Goal: Transaction & Acquisition: Purchase product/service

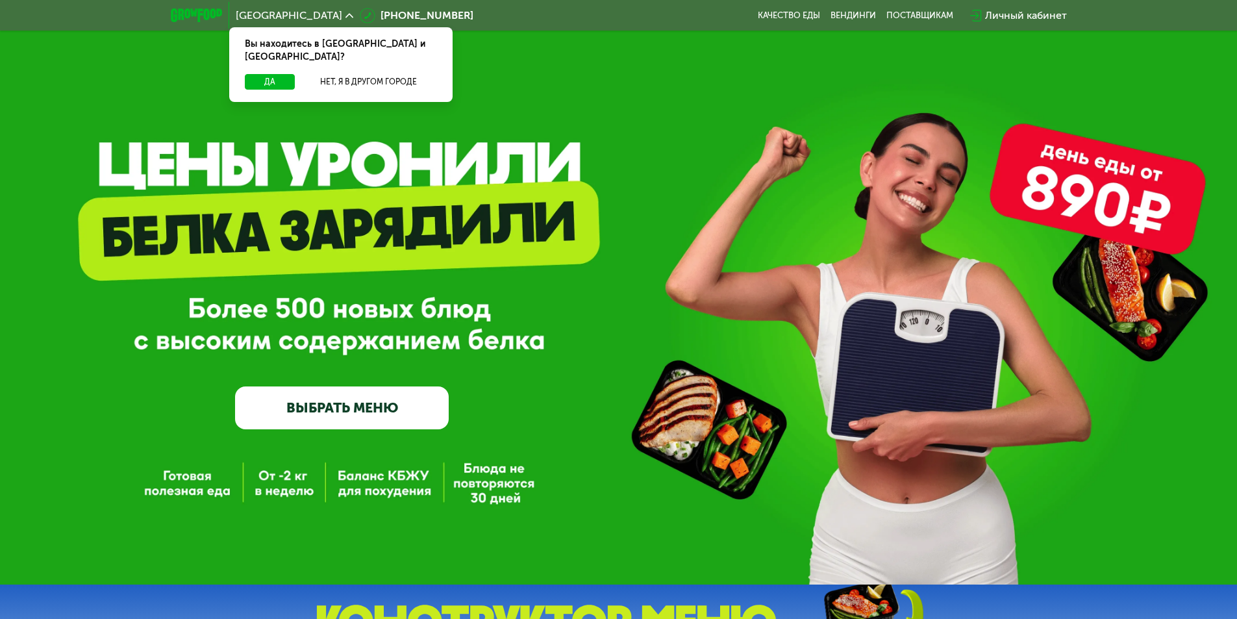
click at [363, 423] on link "ВЫБРАТЬ МЕНЮ" at bounding box center [342, 407] width 214 height 43
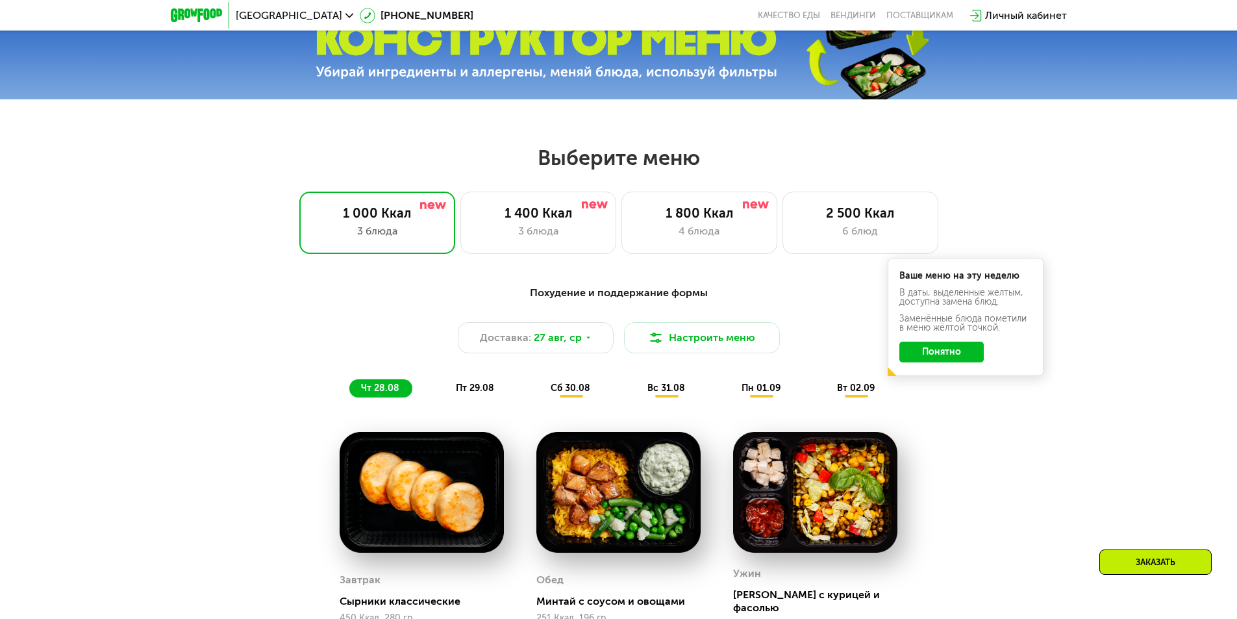
scroll to position [571, 0]
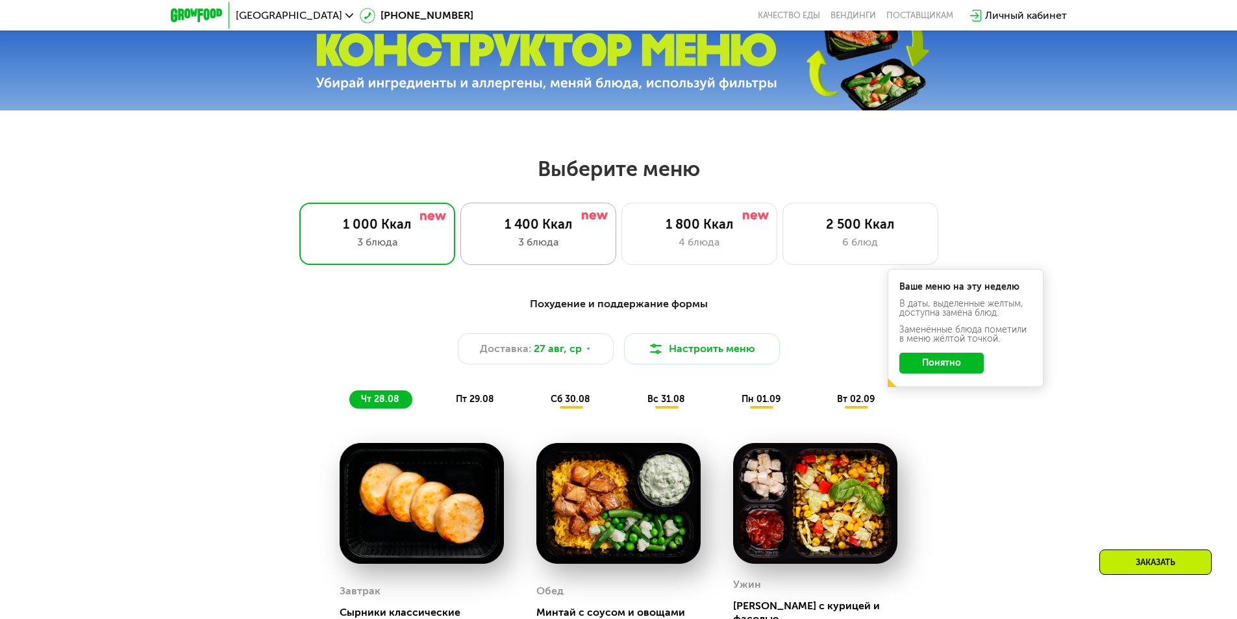
click at [567, 245] on div "3 блюда" at bounding box center [538, 242] width 129 height 16
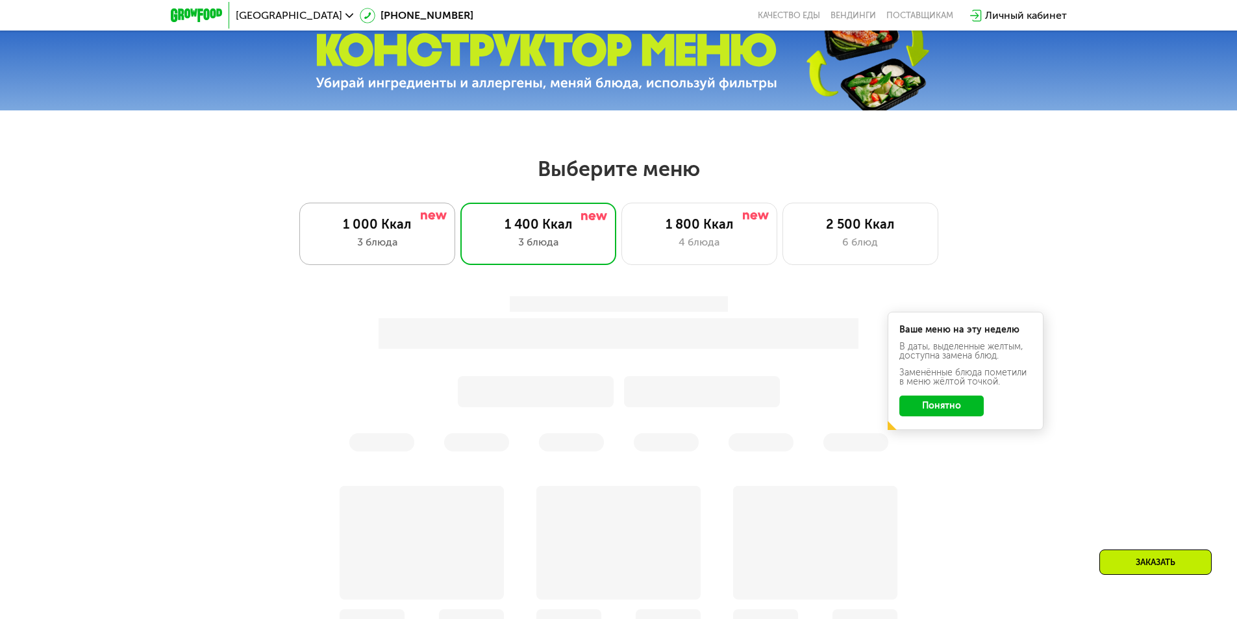
click at [405, 241] on div "3 блюда" at bounding box center [377, 242] width 129 height 16
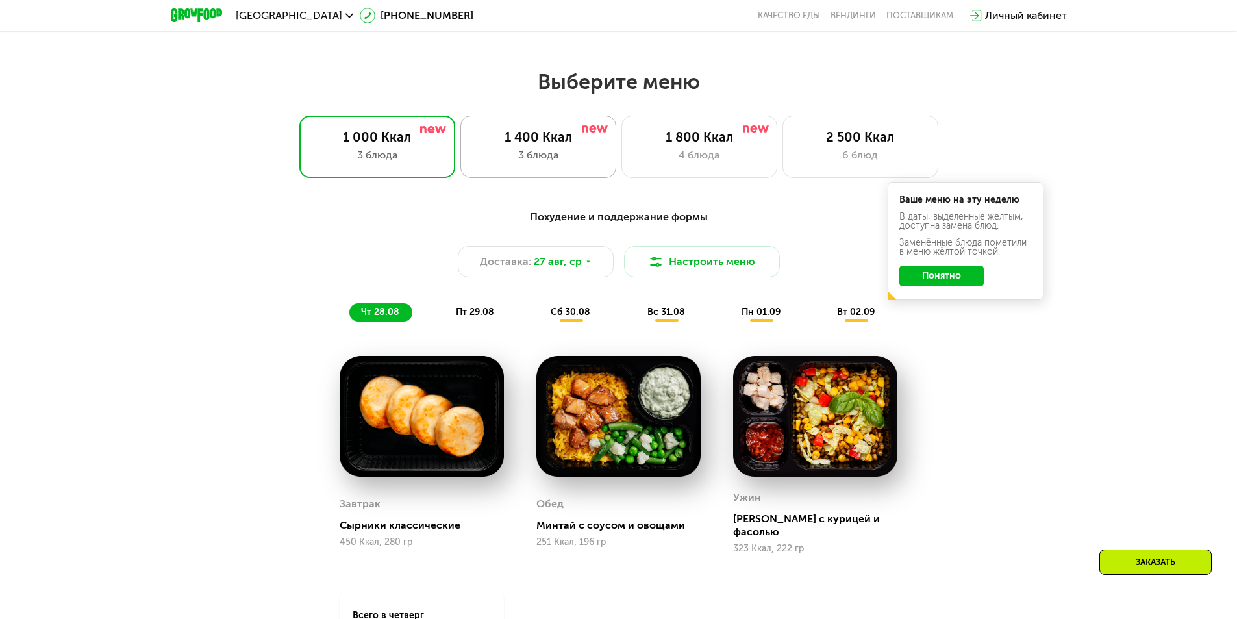
scroll to position [636, 0]
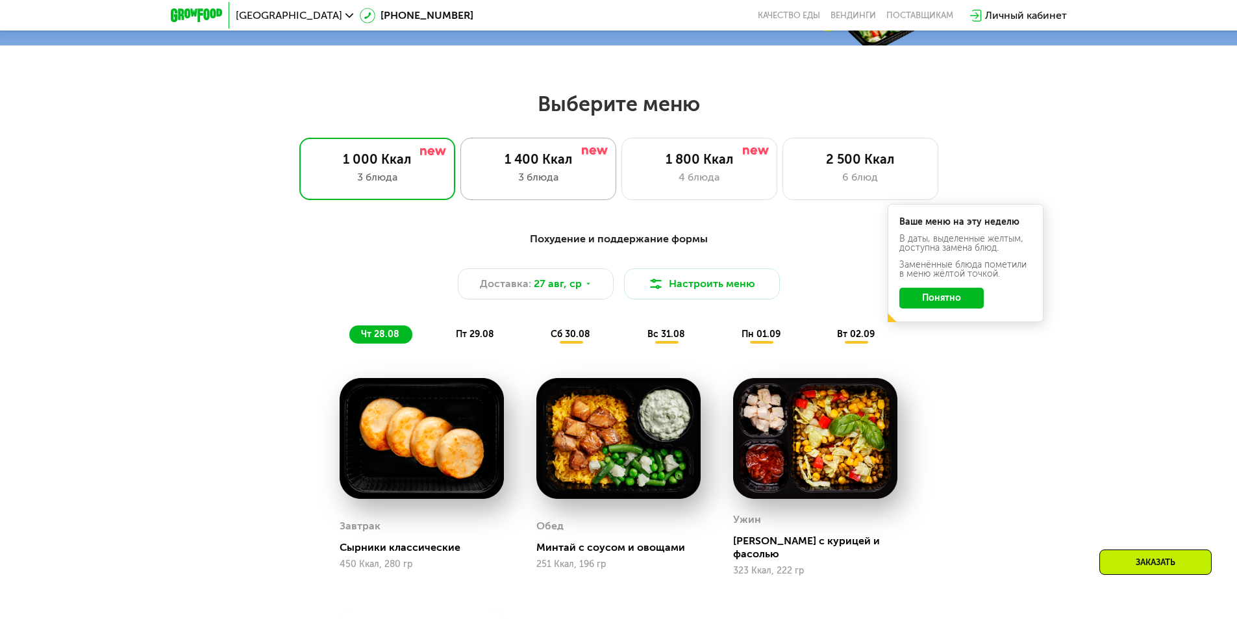
click at [621, 192] on div "1 400 Ккал 3 блюда" at bounding box center [699, 169] width 156 height 62
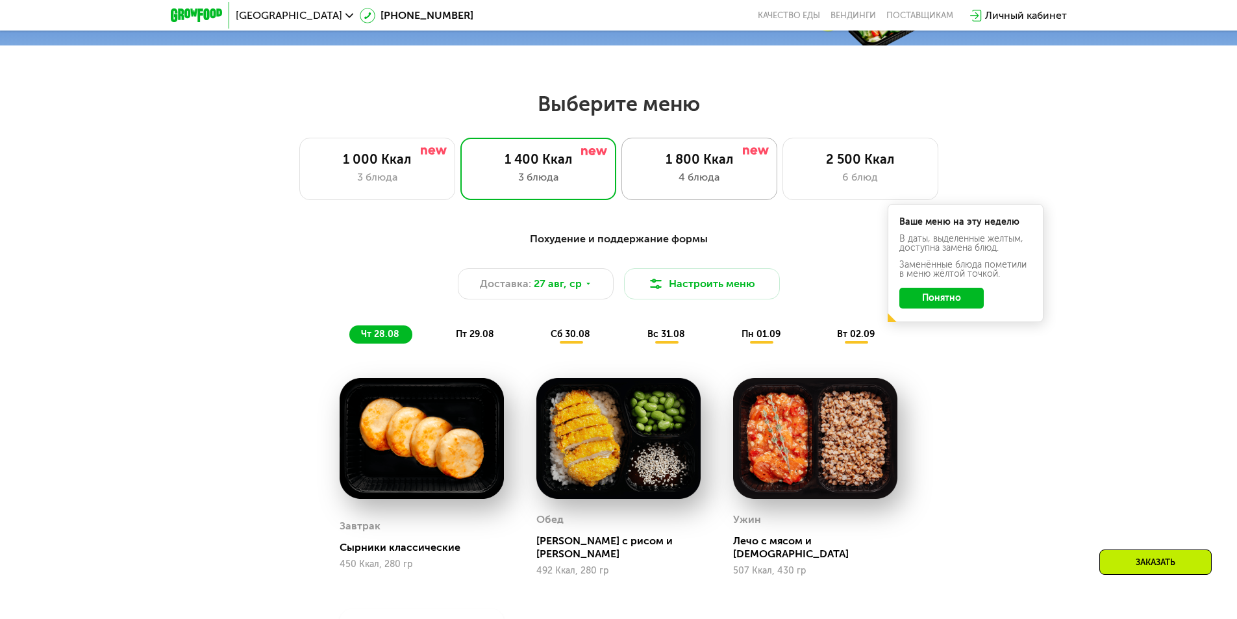
click at [782, 192] on div "1 800 Ккал 4 блюда" at bounding box center [860, 169] width 156 height 62
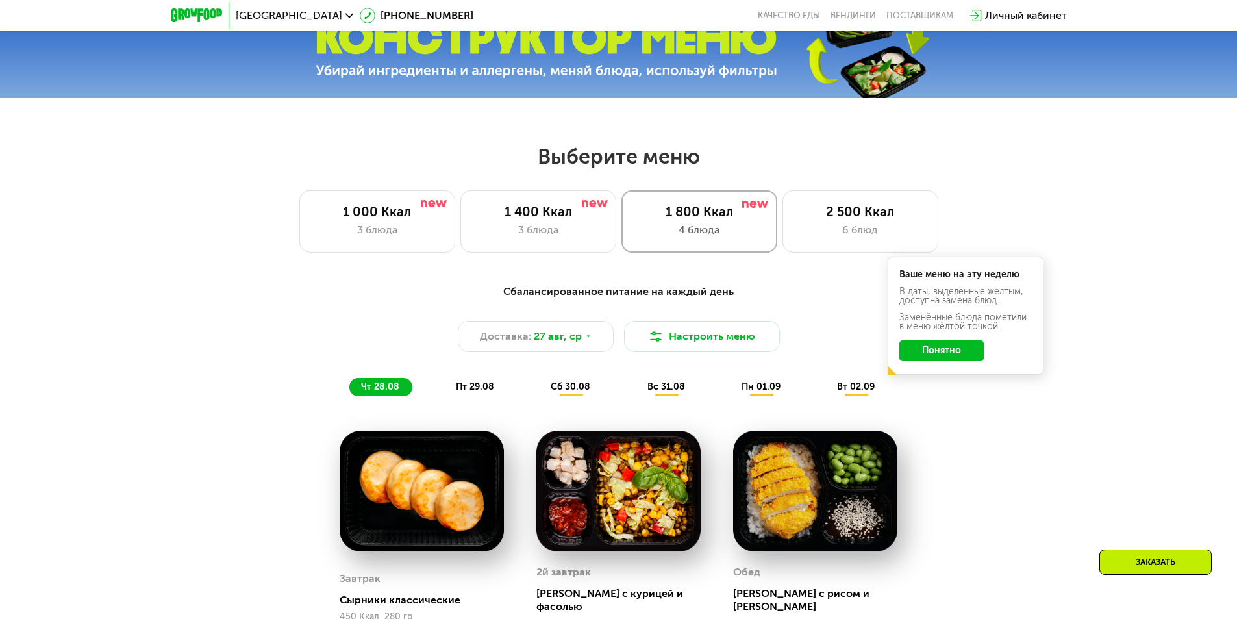
scroll to position [571, 0]
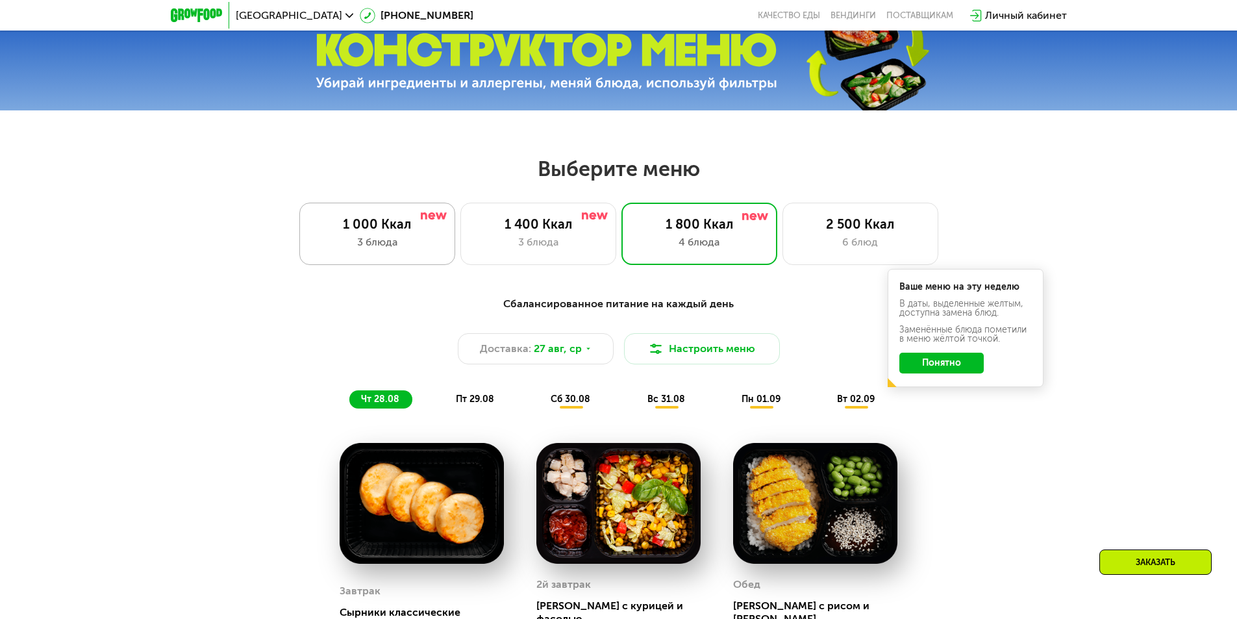
click at [412, 232] on div "1 000 Ккал" at bounding box center [377, 224] width 129 height 16
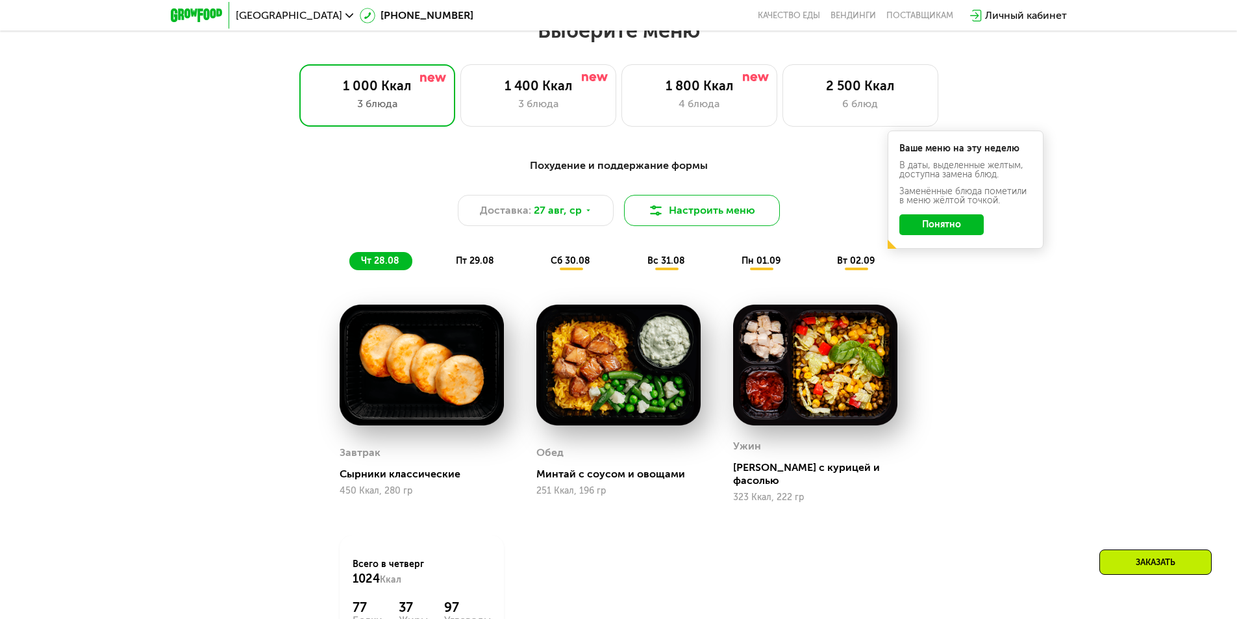
scroll to position [636, 0]
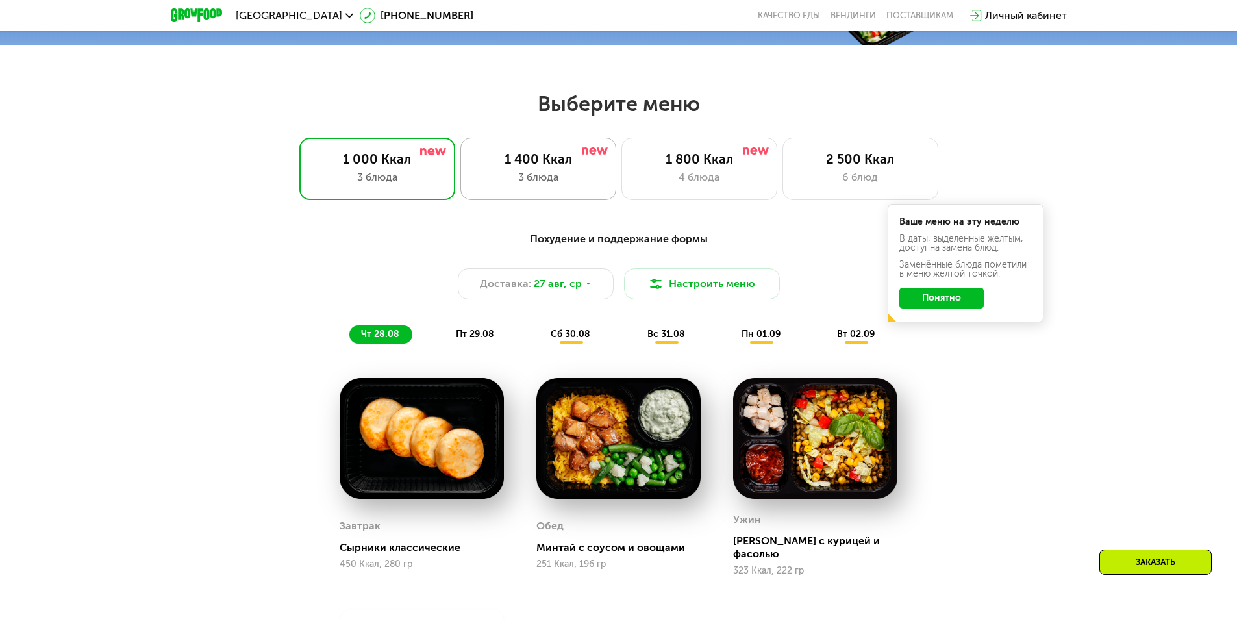
click at [621, 171] on div "1 400 Ккал 3 блюда" at bounding box center [699, 169] width 156 height 62
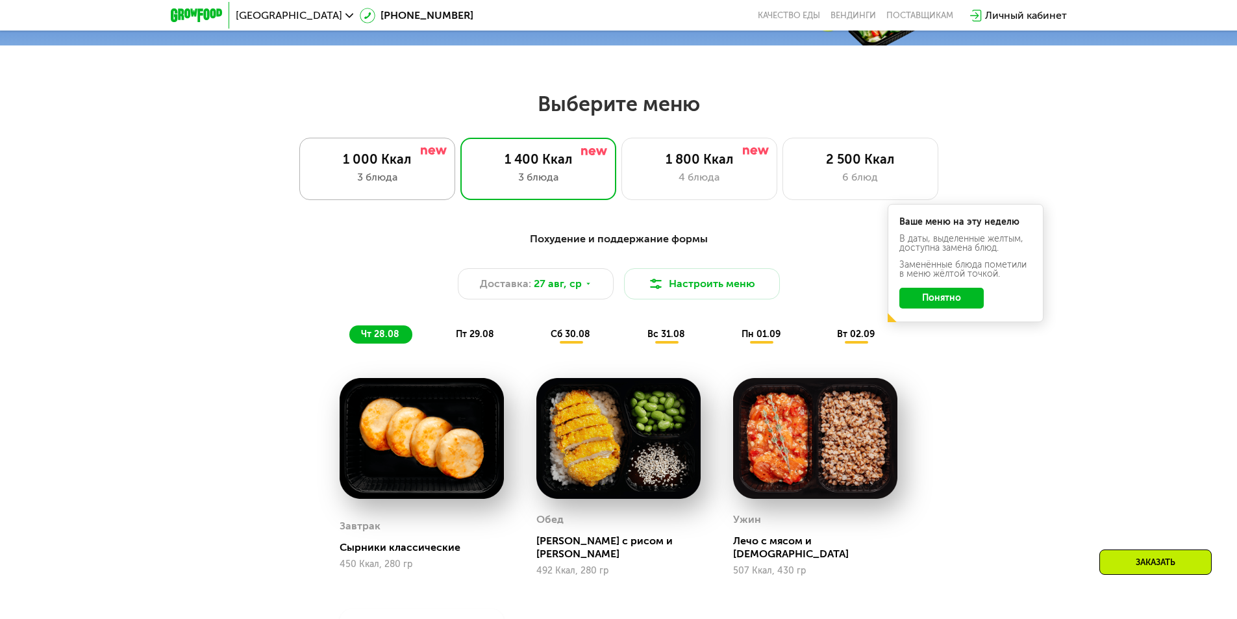
click at [424, 175] on div "3 блюда" at bounding box center [377, 177] width 129 height 16
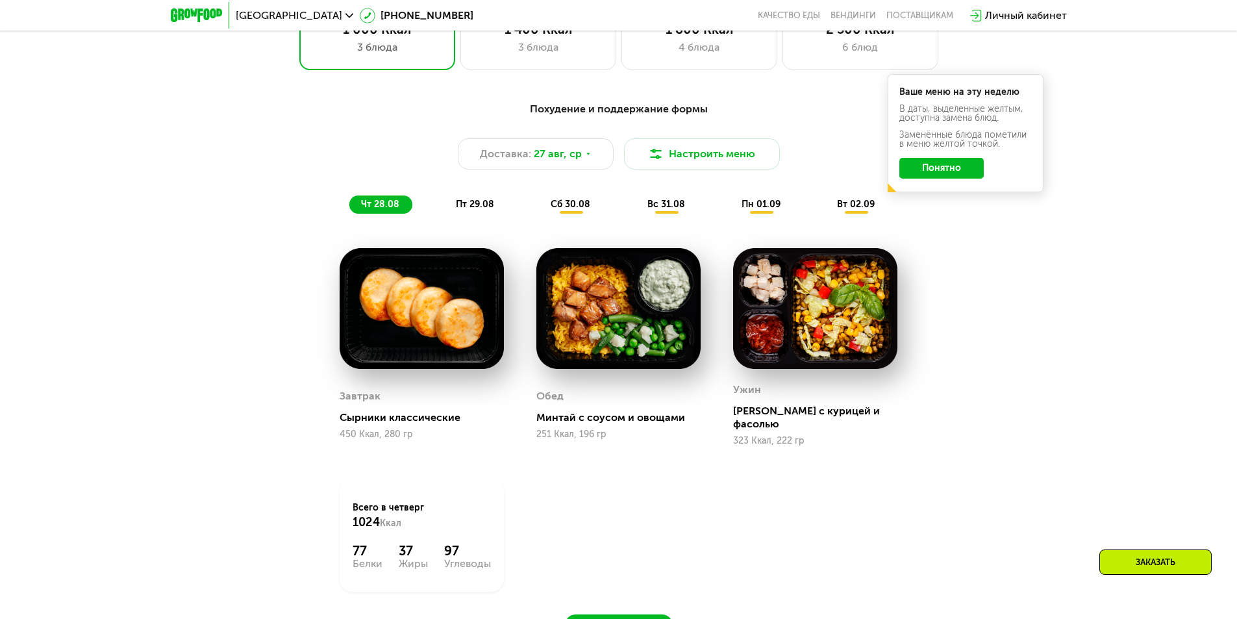
scroll to position [831, 0]
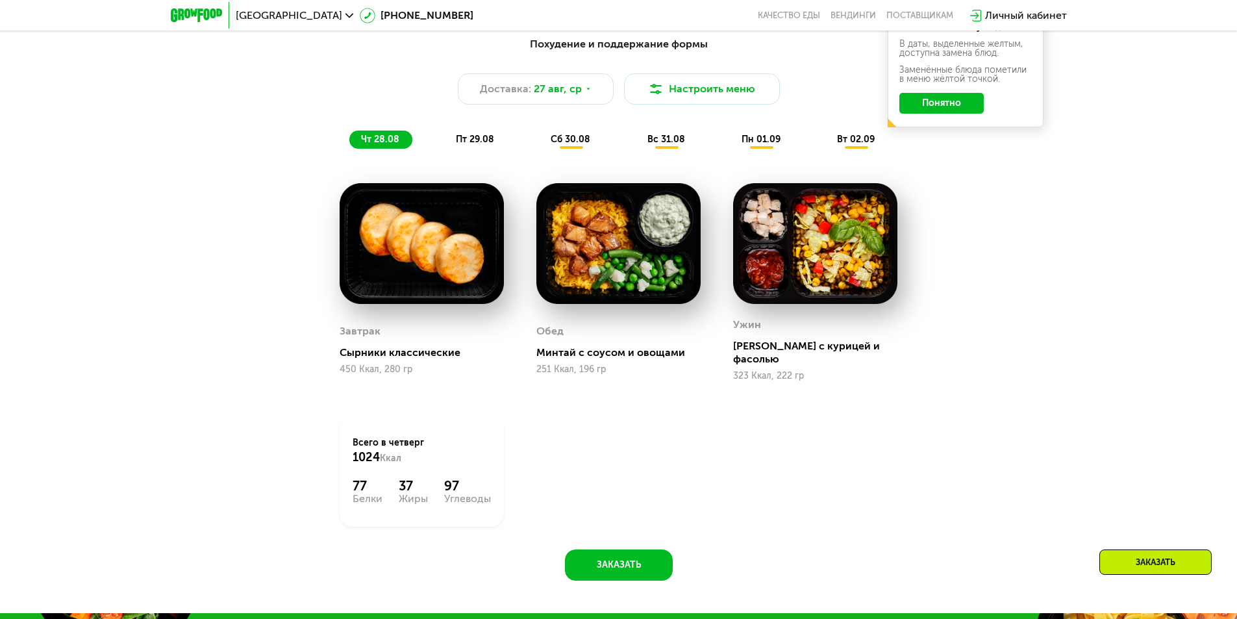
click at [477, 143] on span "пт 29.08" at bounding box center [475, 139] width 38 height 11
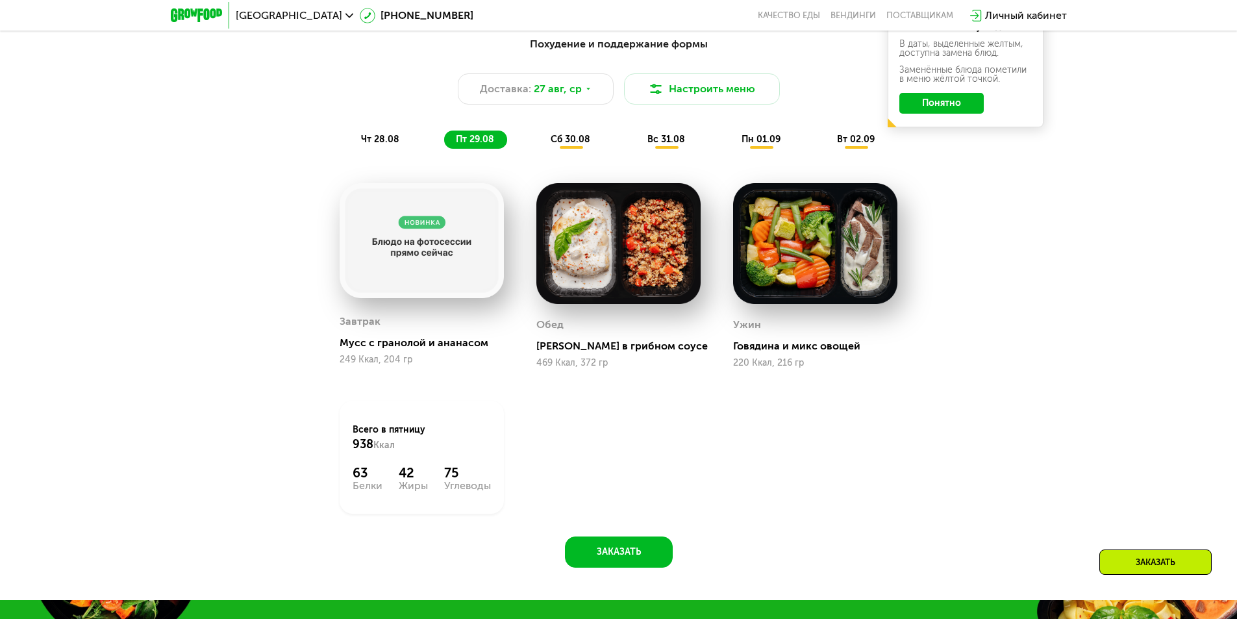
click at [558, 138] on span "сб 30.08" at bounding box center [570, 139] width 40 height 11
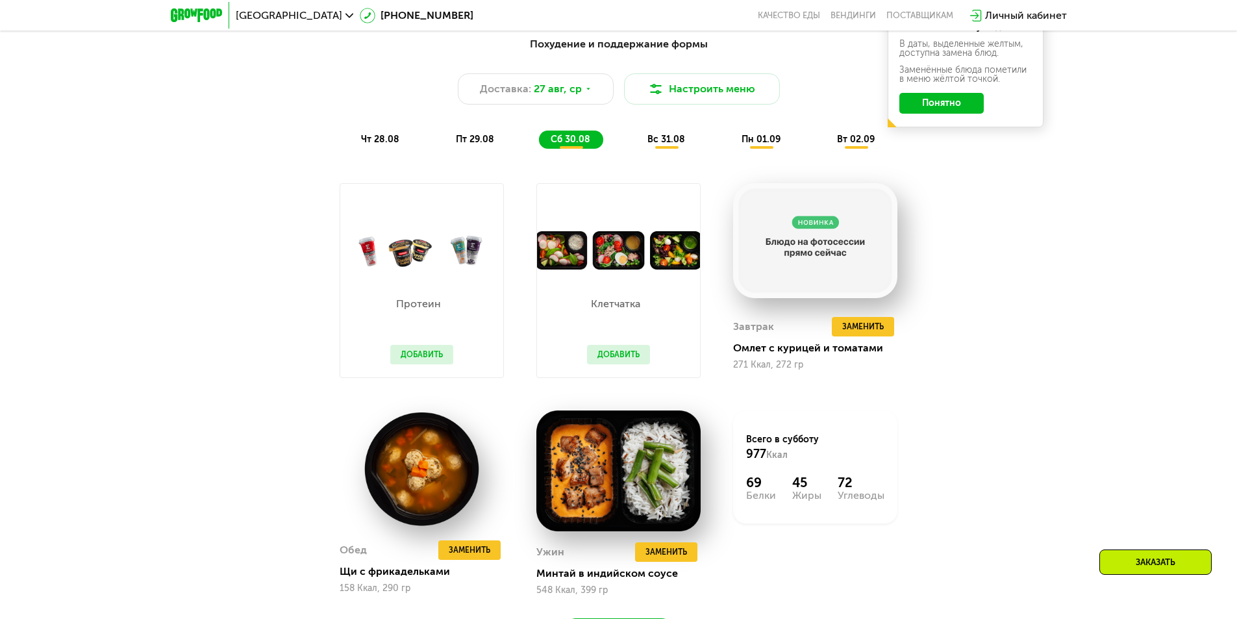
click at [730, 136] on div "вс 31.08" at bounding box center [762, 139] width 64 height 18
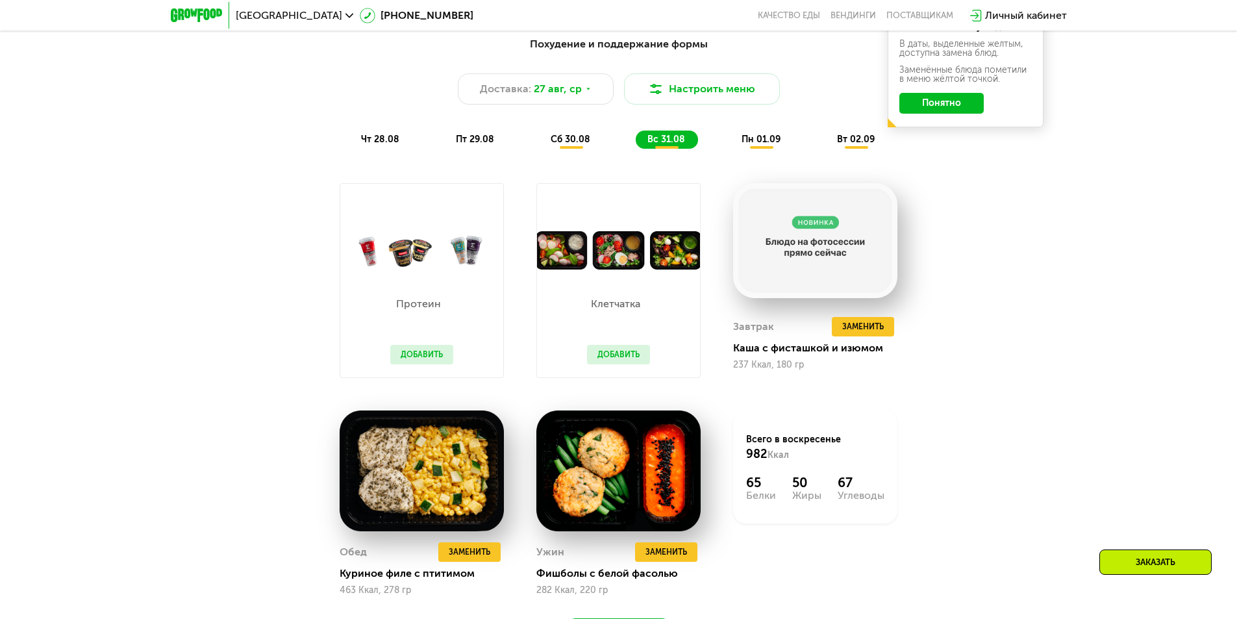
click at [754, 143] on span "пн 01.09" at bounding box center [760, 139] width 39 height 11
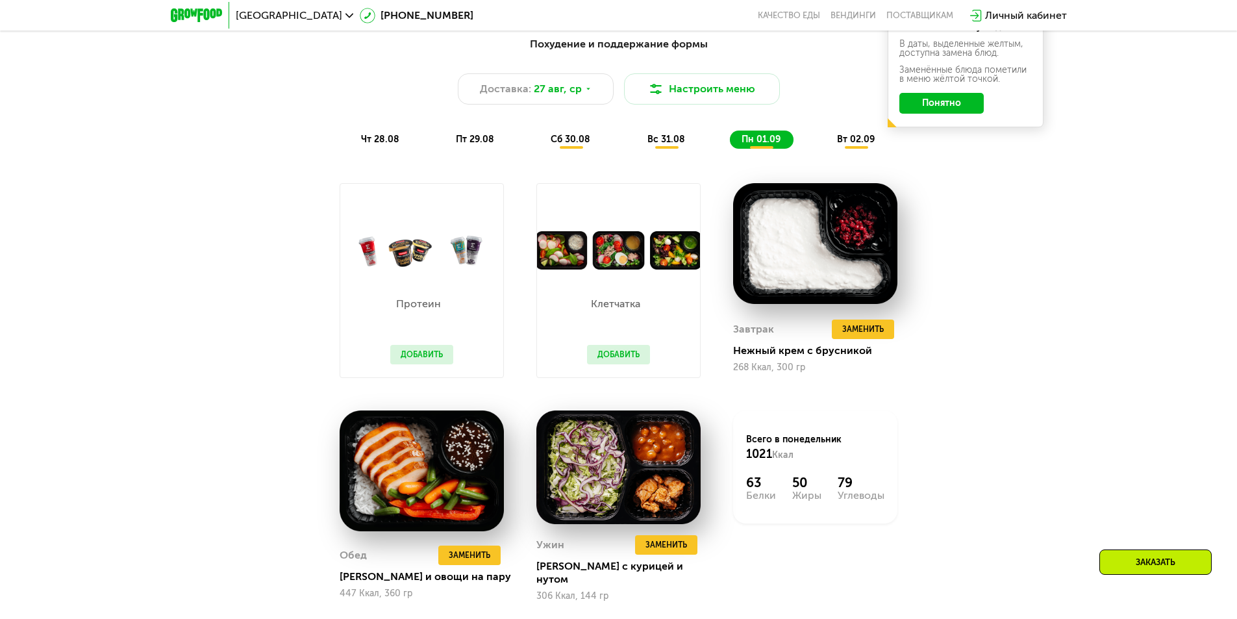
click at [853, 141] on span "вт 02.09" at bounding box center [856, 139] width 38 height 11
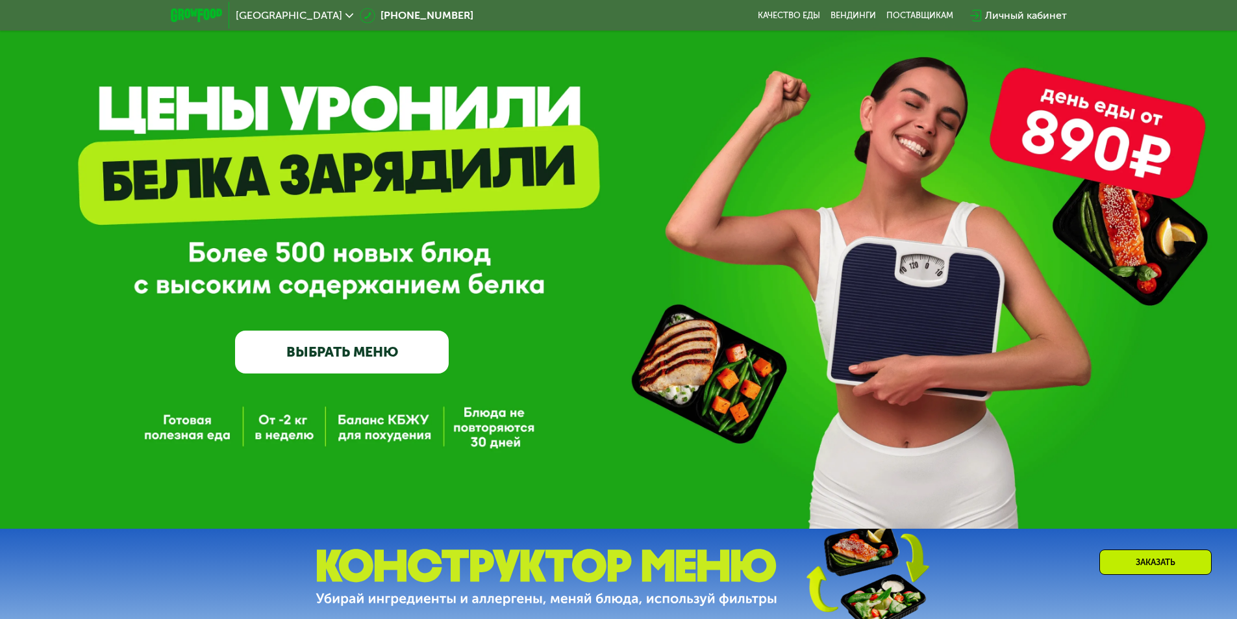
scroll to position [52, 0]
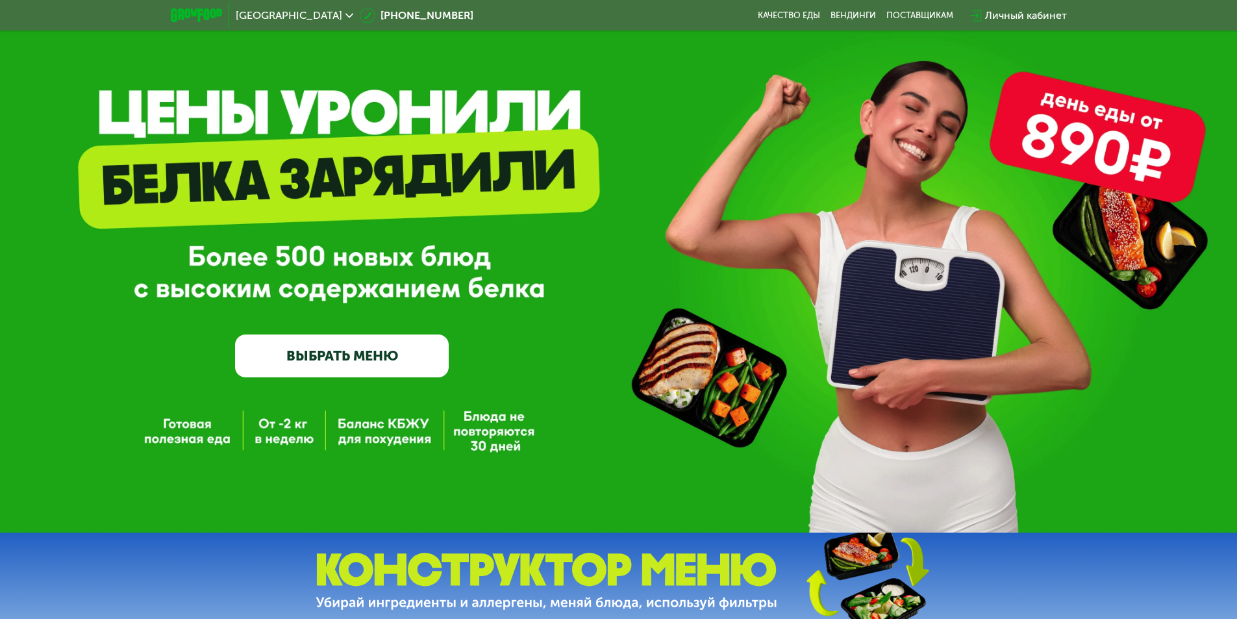
click at [351, 356] on link "ВЫБРАТЬ МЕНЮ" at bounding box center [342, 355] width 214 height 43
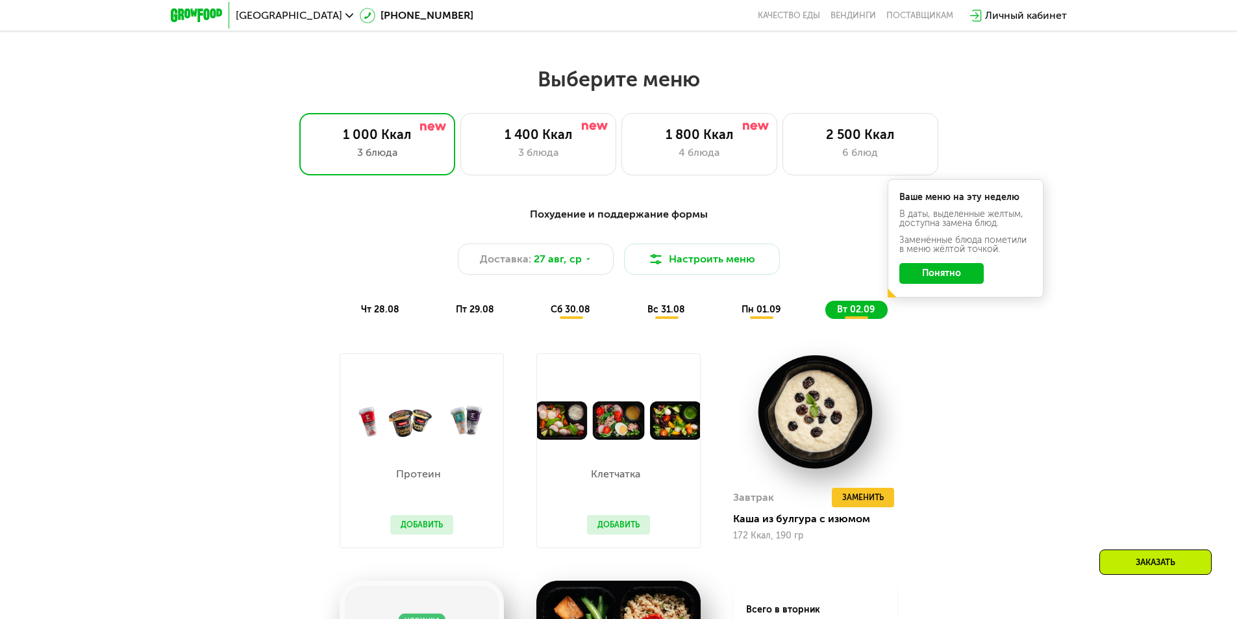
scroll to position [701, 0]
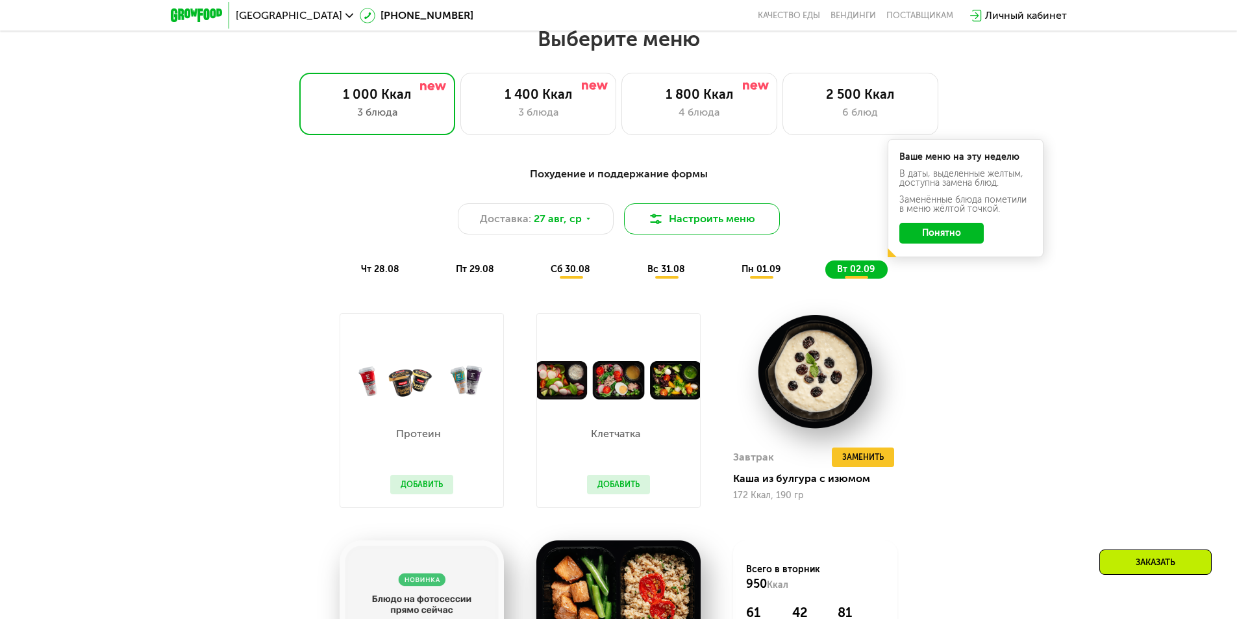
click at [704, 220] on button "Настроить меню" at bounding box center [702, 218] width 156 height 31
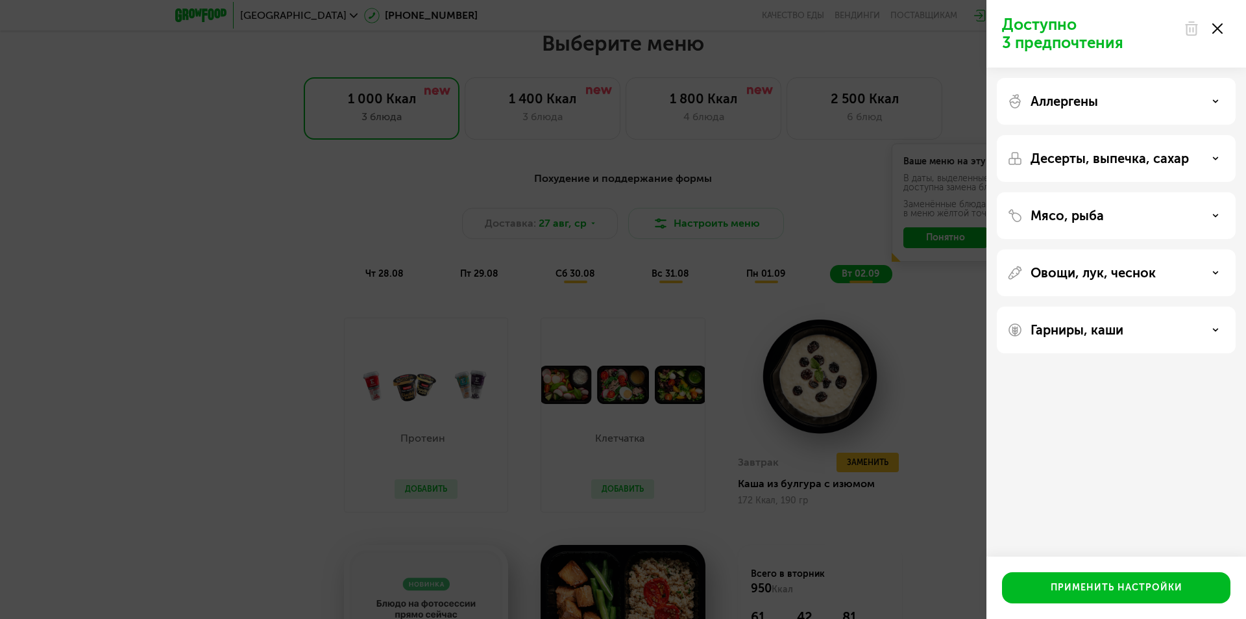
click at [778, 269] on div "Доступно 3 предпочтения Аллергены Десерты, выпечка, сахар Мясо, рыба Овощи, лук…" at bounding box center [623, 309] width 1246 height 619
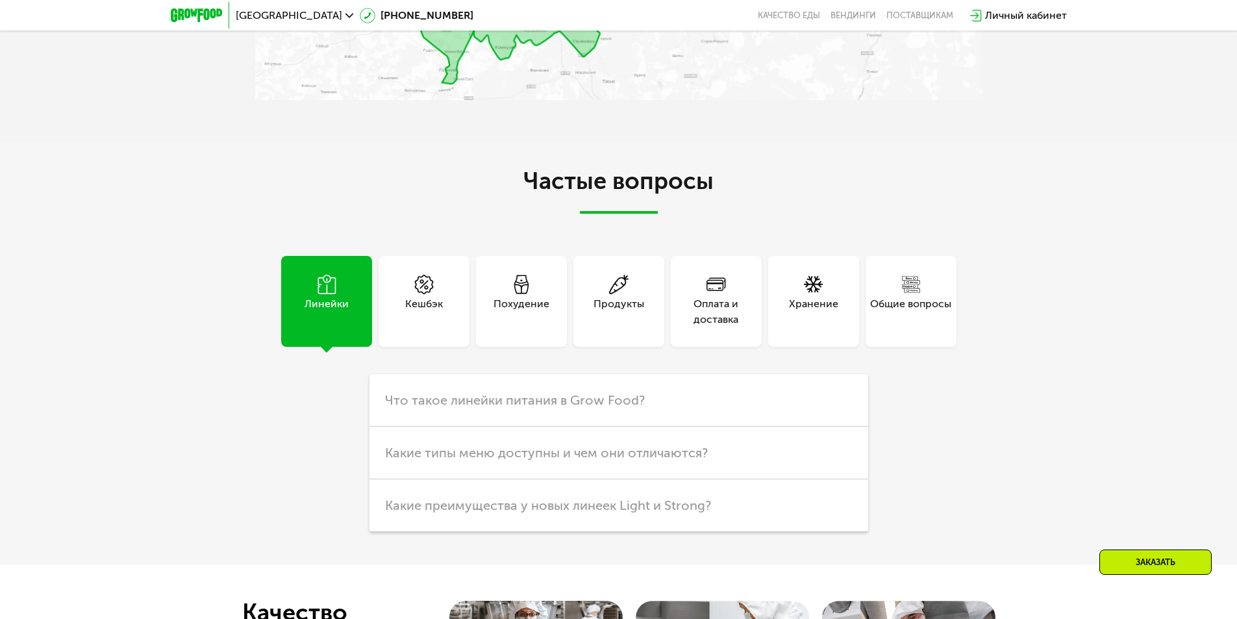
scroll to position [3687, 0]
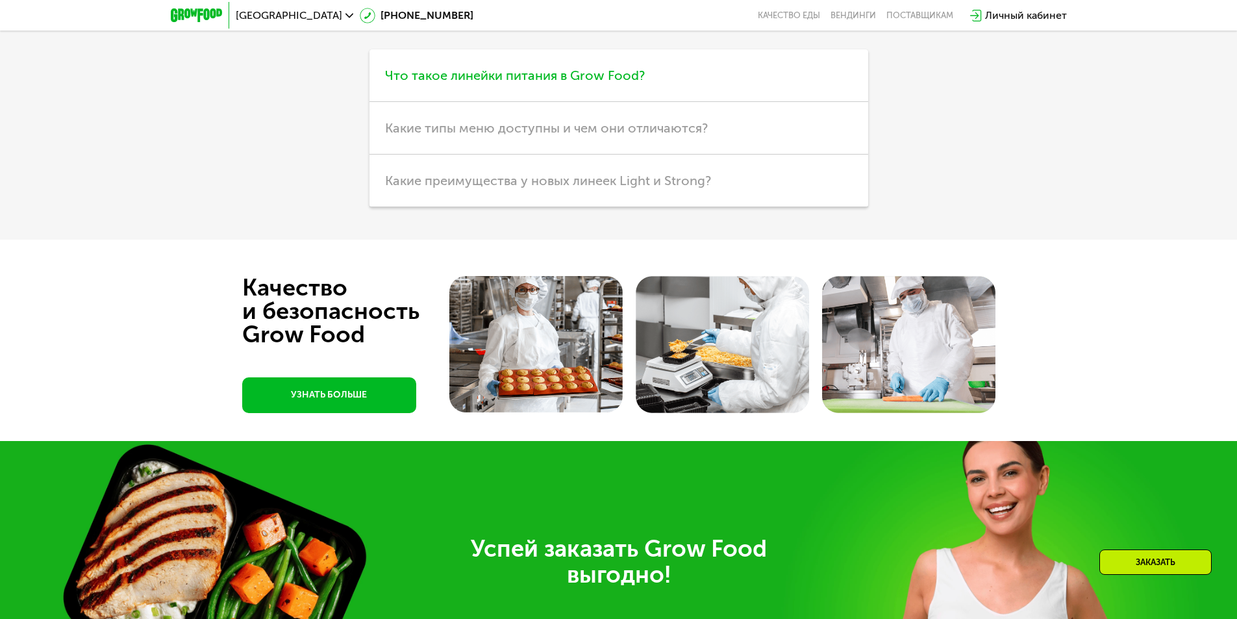
click at [563, 83] on span "Что такое линейки питания в Grow Food?" at bounding box center [515, 76] width 260 height 16
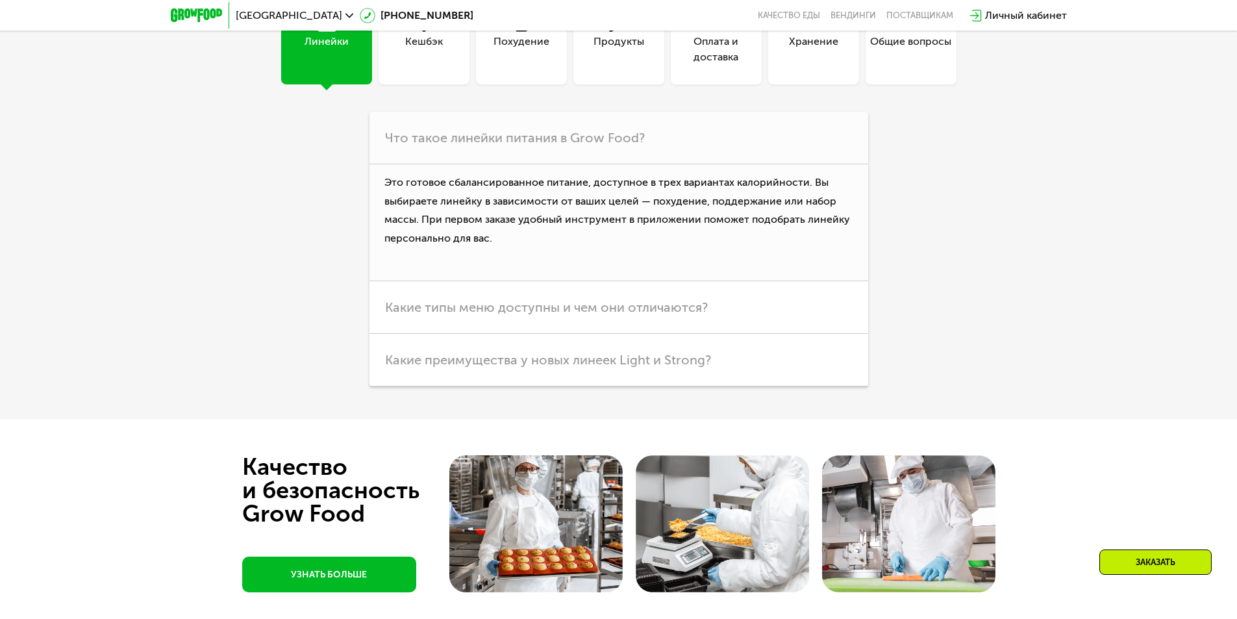
scroll to position [3622, 0]
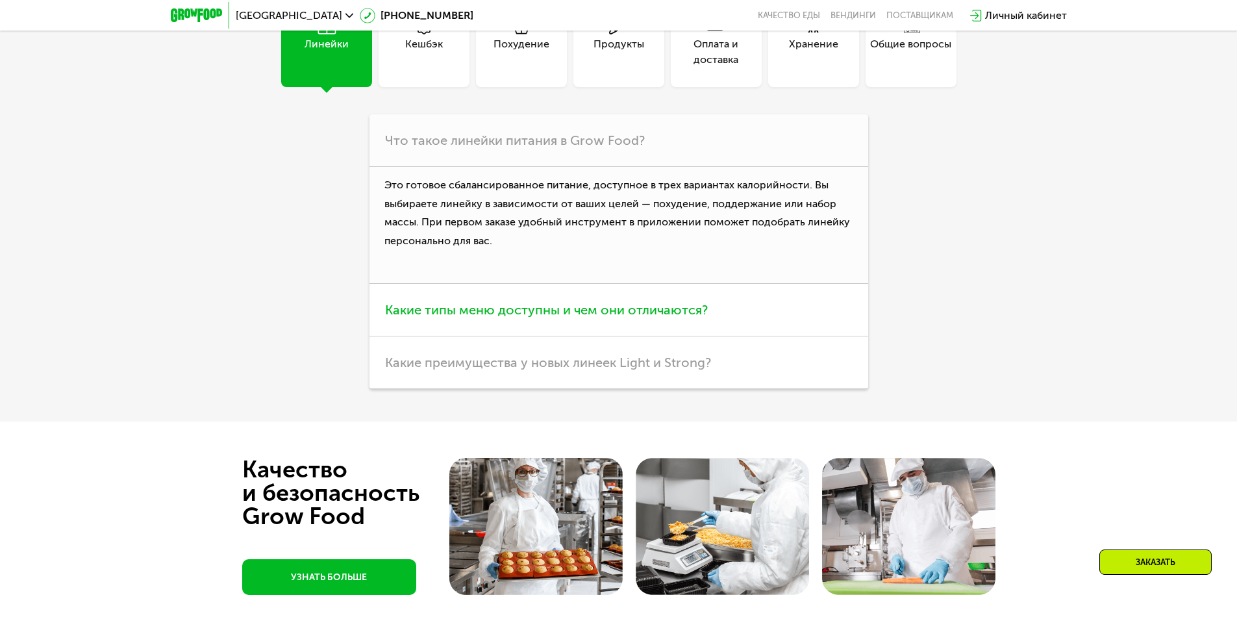
click at [661, 314] on span "Какие типы меню доступны и чем они отличаются?" at bounding box center [546, 310] width 323 height 16
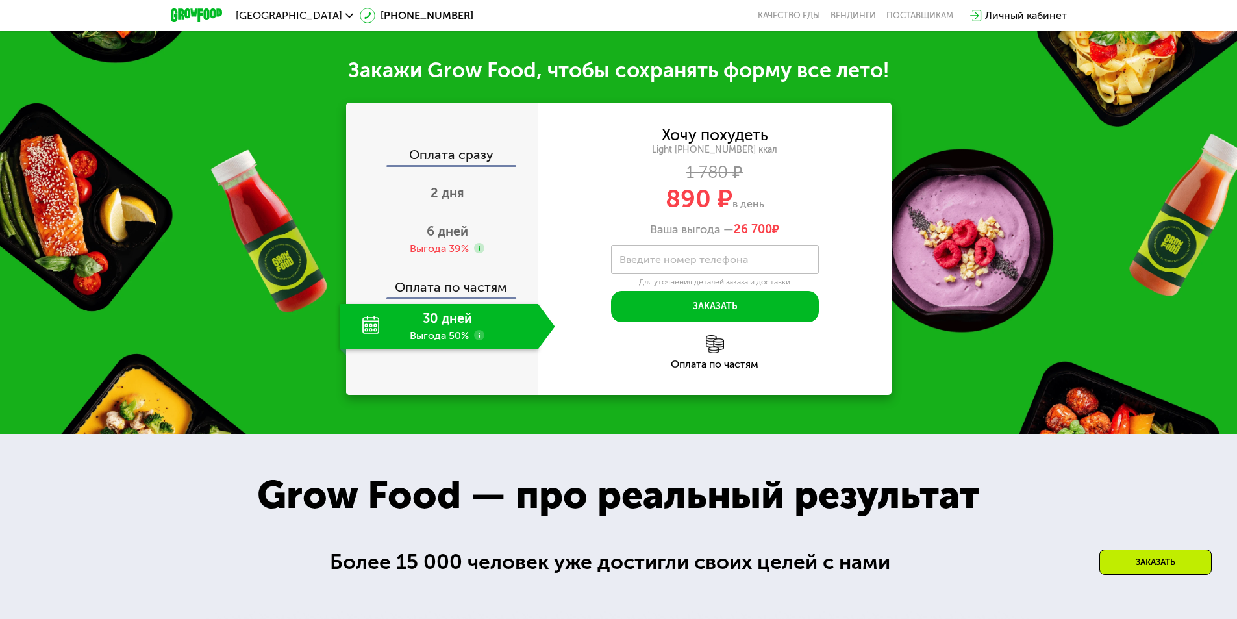
scroll to position [1350, 0]
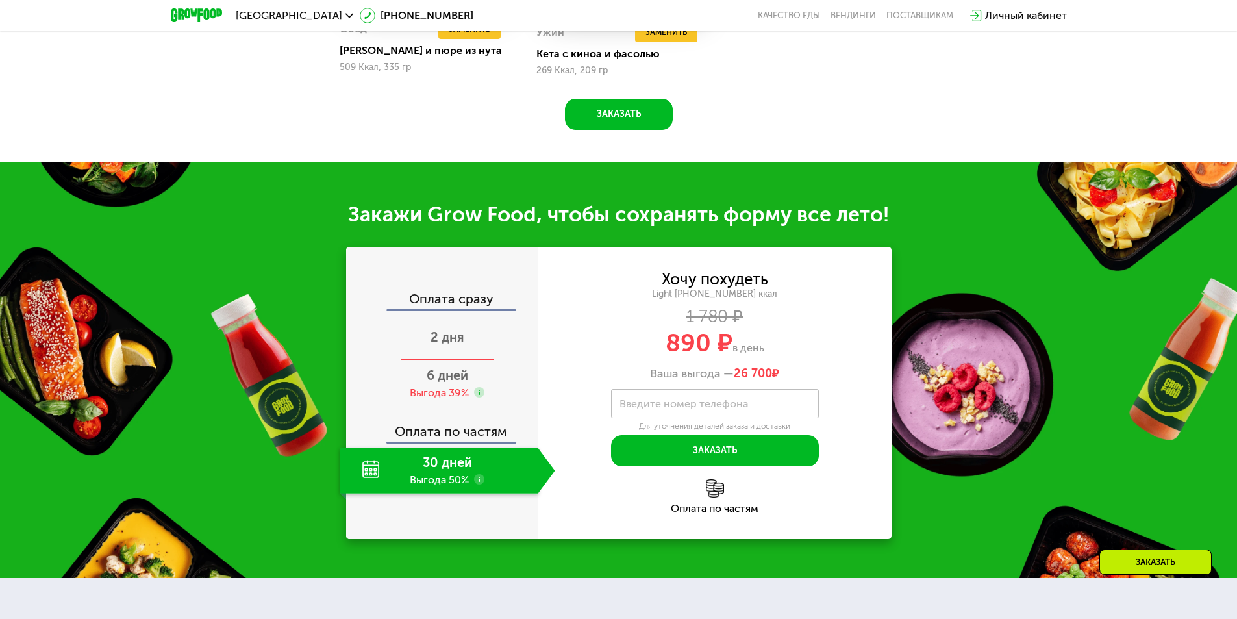
click at [449, 337] on span "2 дня" at bounding box center [447, 337] width 34 height 16
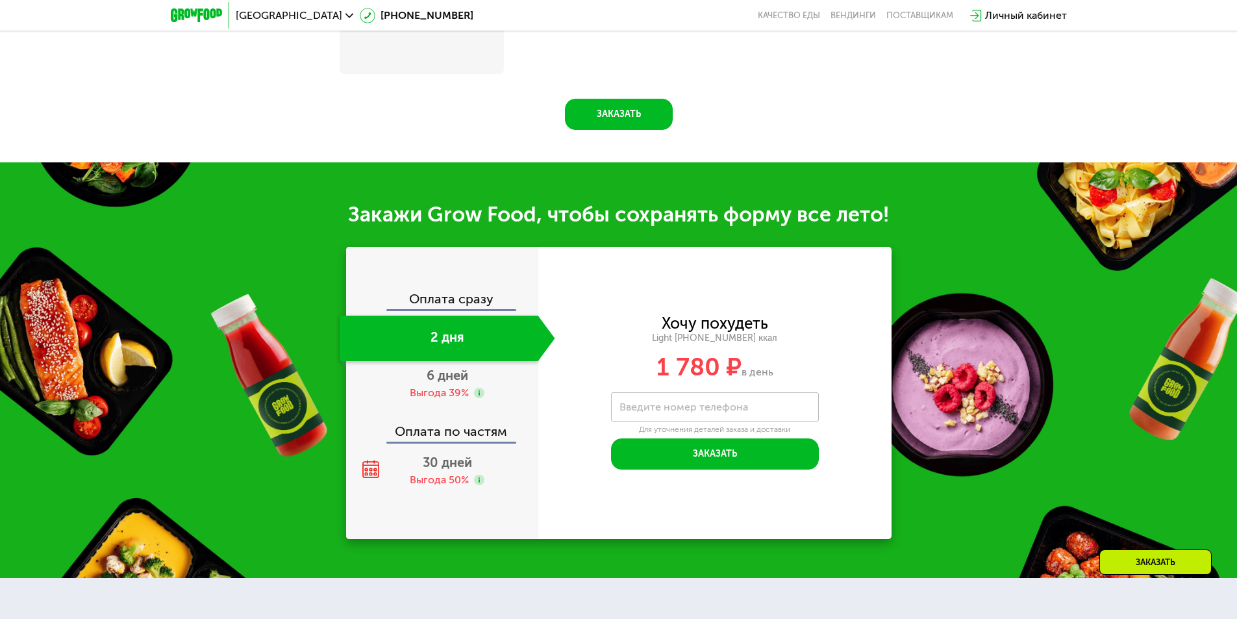
scroll to position [1268, 0]
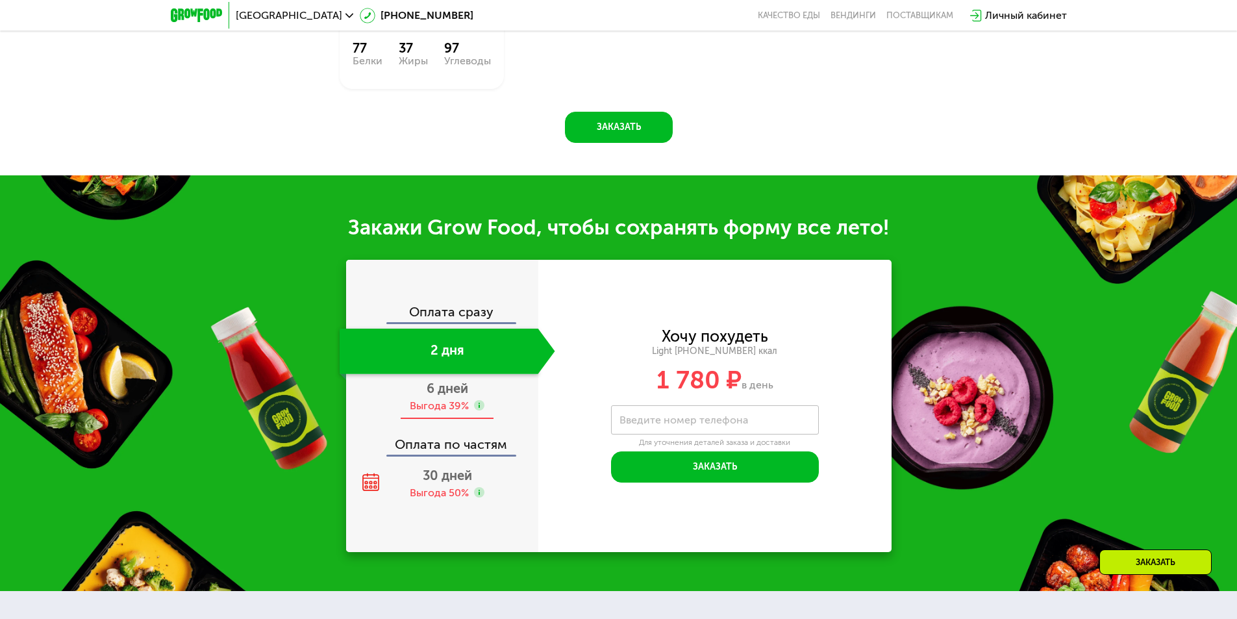
click at [465, 380] on span "6 дней" at bounding box center [447, 388] width 42 height 16
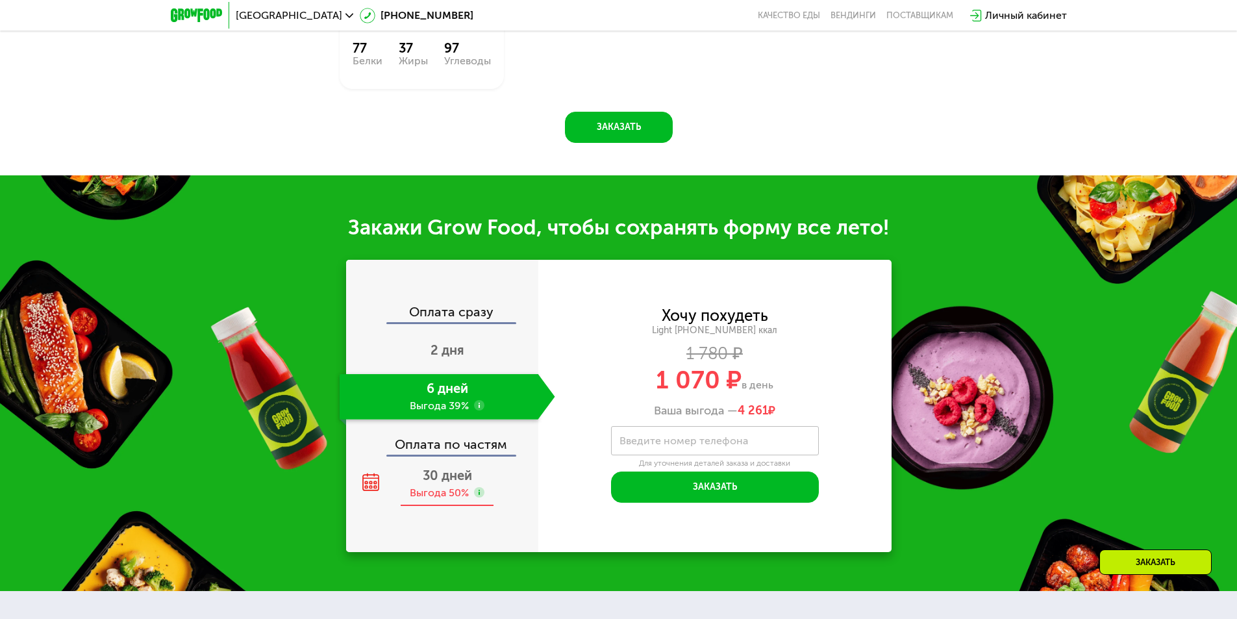
click at [454, 467] on span "30 дней" at bounding box center [447, 475] width 49 height 16
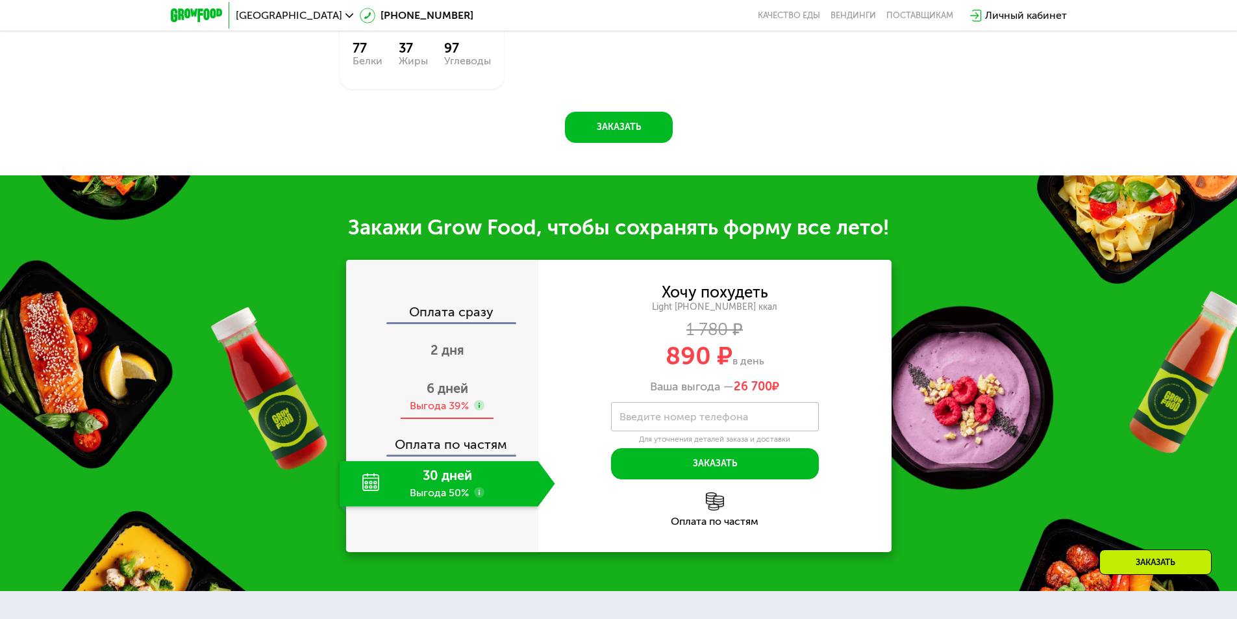
click at [463, 399] on div "Выгода 39%" at bounding box center [439, 406] width 59 height 14
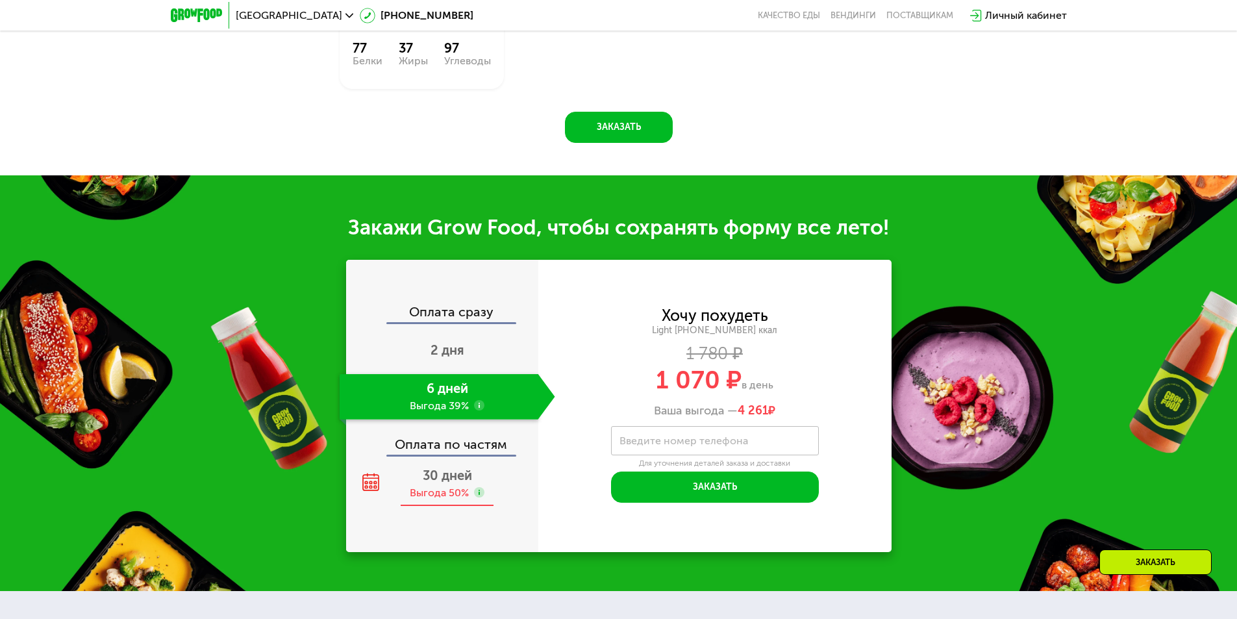
click at [460, 486] on div "Выгода 50%" at bounding box center [439, 493] width 59 height 14
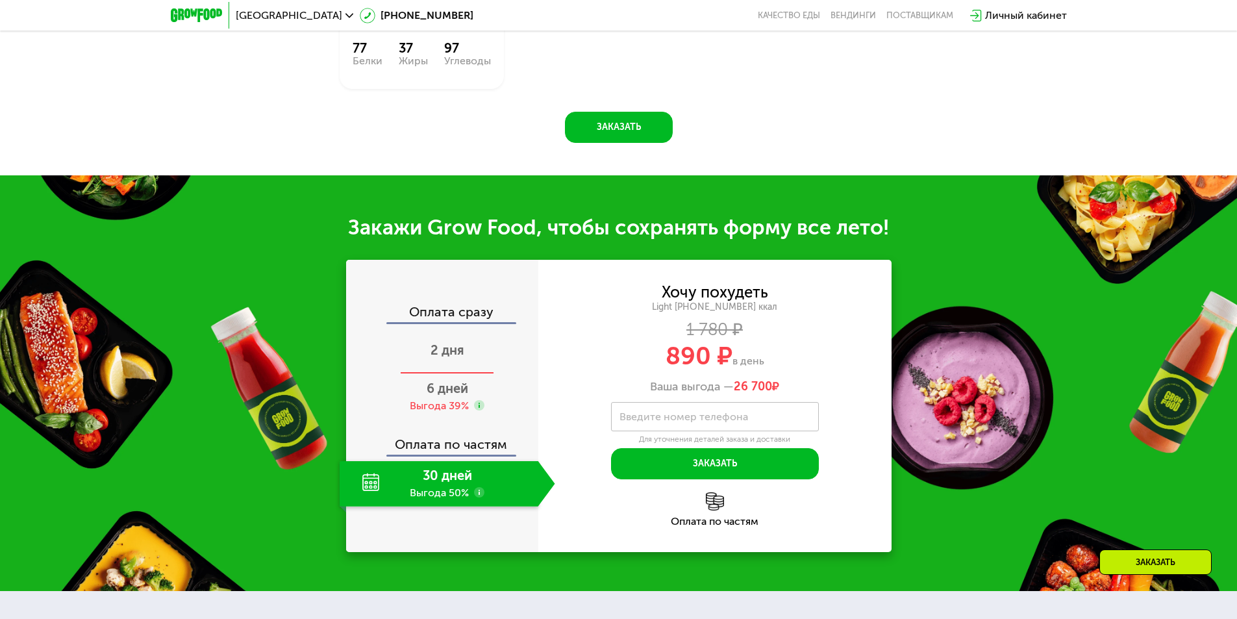
click at [449, 347] on span "2 дня" at bounding box center [447, 350] width 34 height 16
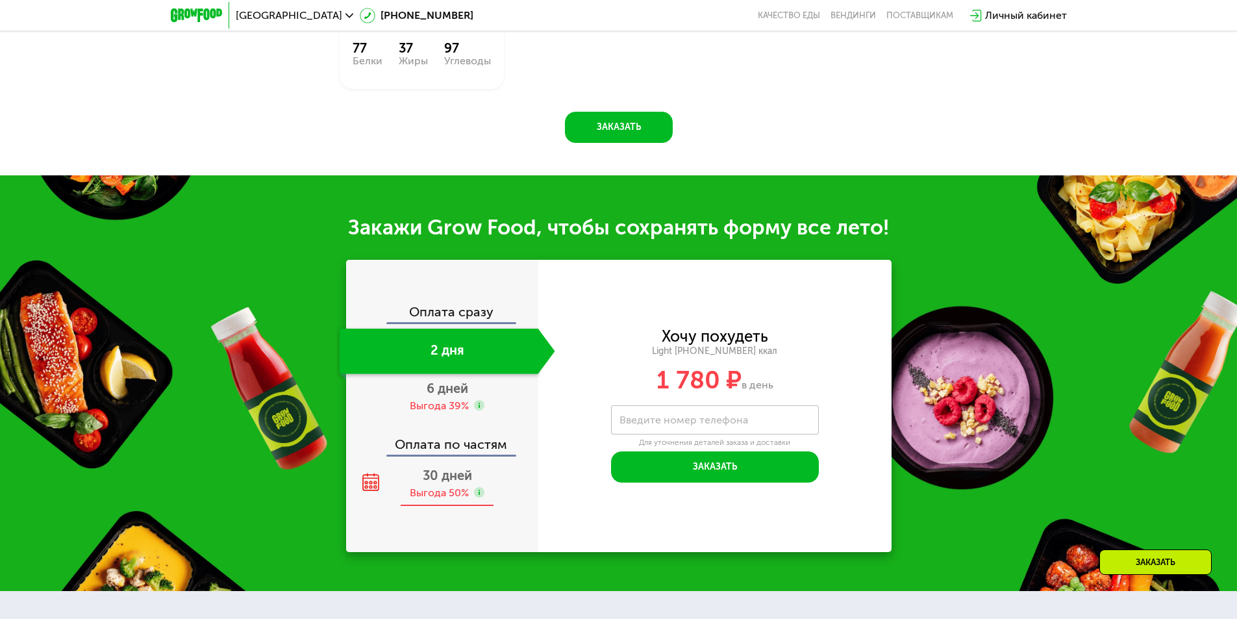
click at [472, 486] on div "Выгода 50%" at bounding box center [447, 493] width 75 height 14
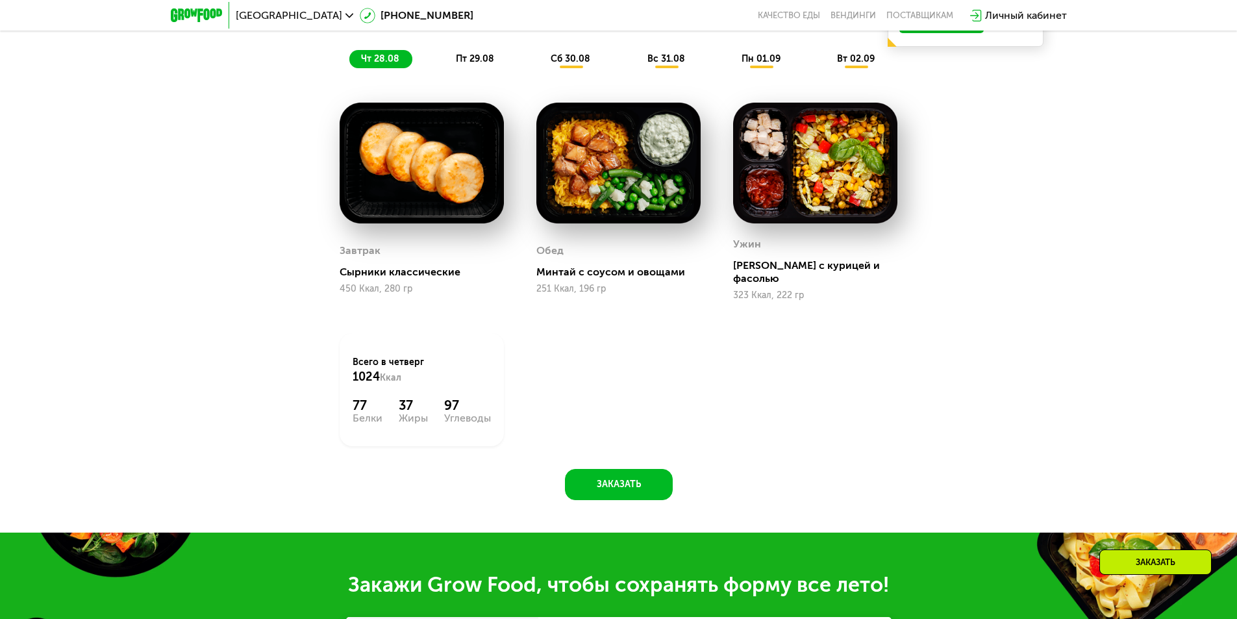
scroll to position [879, 0]
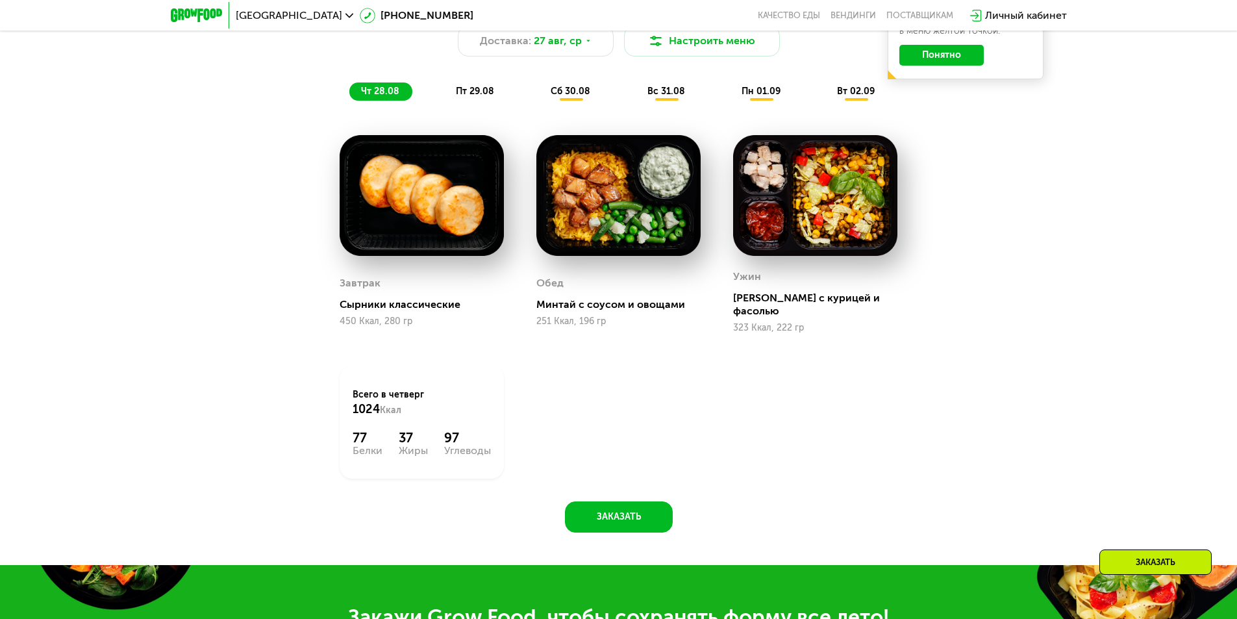
click at [856, 6] on div "[GEOGRAPHIC_DATA] [PHONE_NUMBER] Качество еды [PERSON_NAME] поставщикам Личный …" at bounding box center [618, 15] width 909 height 29
click at [855, 11] on link "Вендинги" at bounding box center [852, 15] width 45 height 10
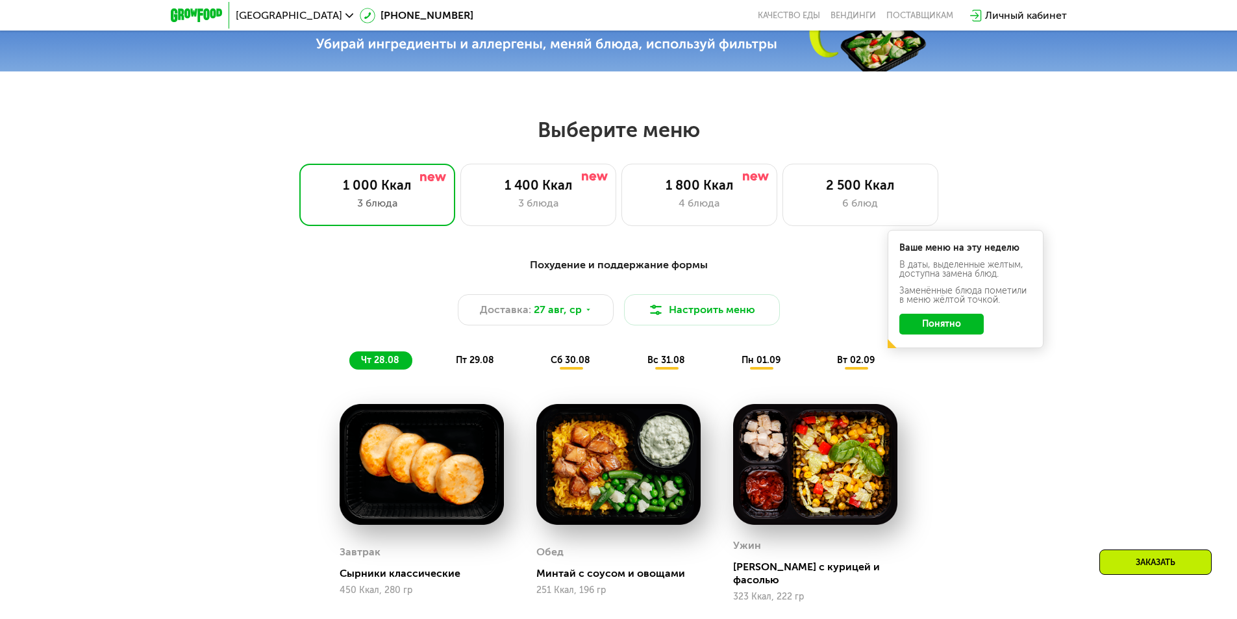
scroll to position [554, 0]
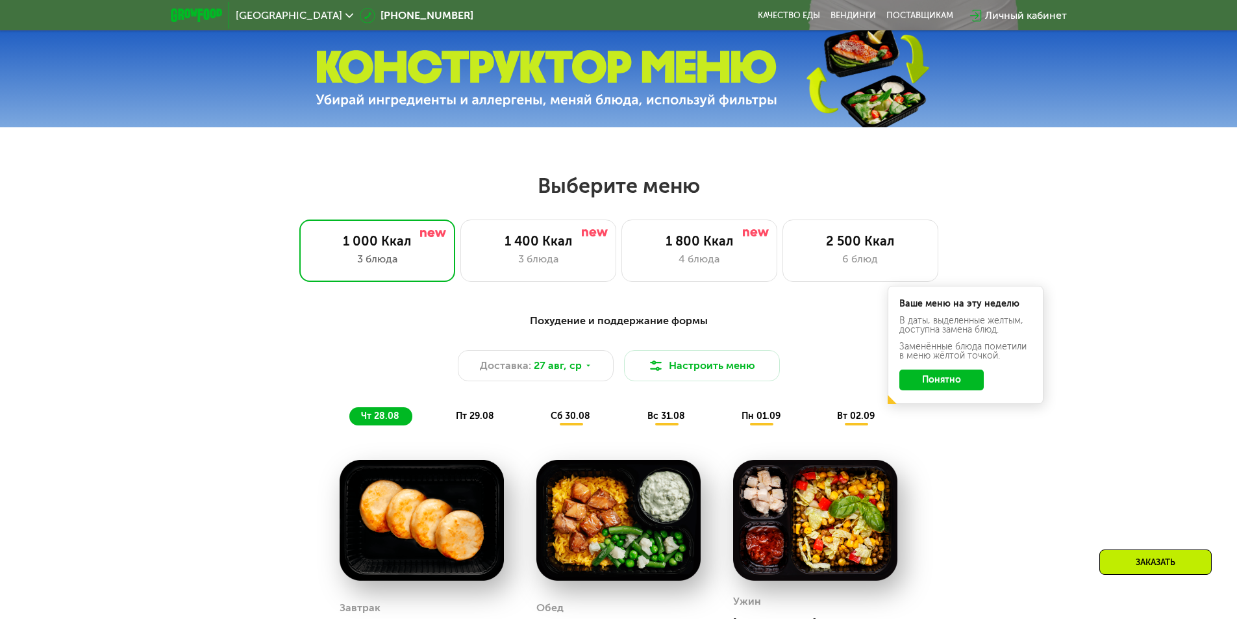
click at [672, 420] on span "вс 31.08" at bounding box center [666, 415] width 38 height 11
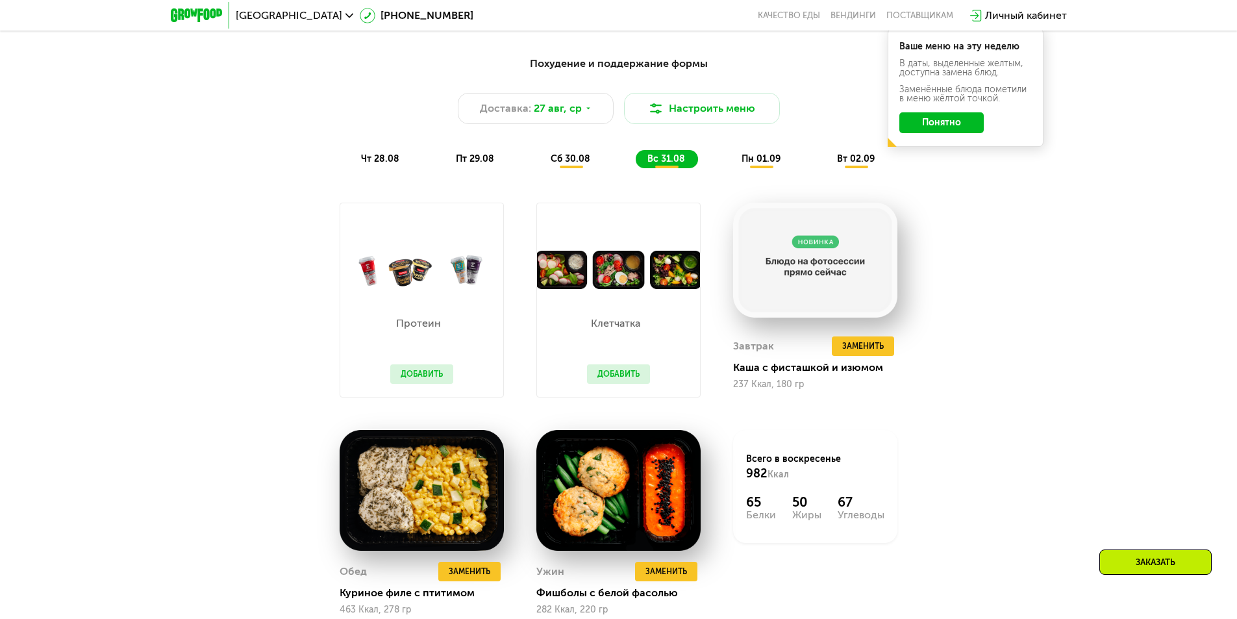
scroll to position [814, 0]
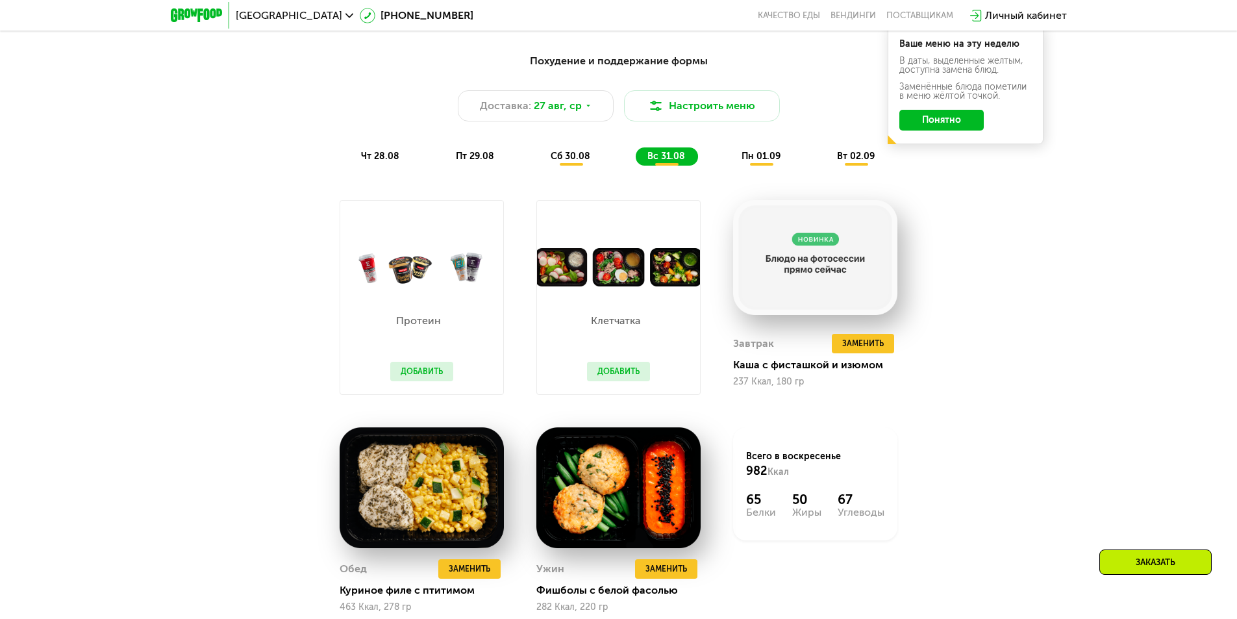
click at [423, 381] on button "Добавить" at bounding box center [421, 371] width 63 height 19
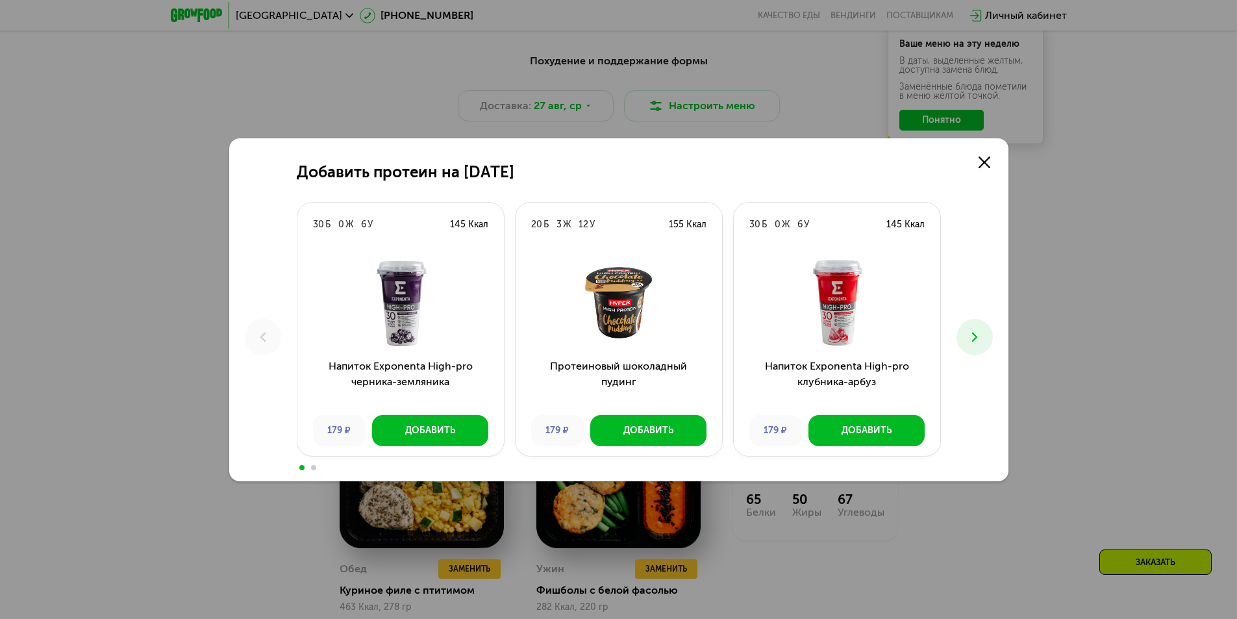
click at [974, 336] on icon at bounding box center [975, 337] width 16 height 16
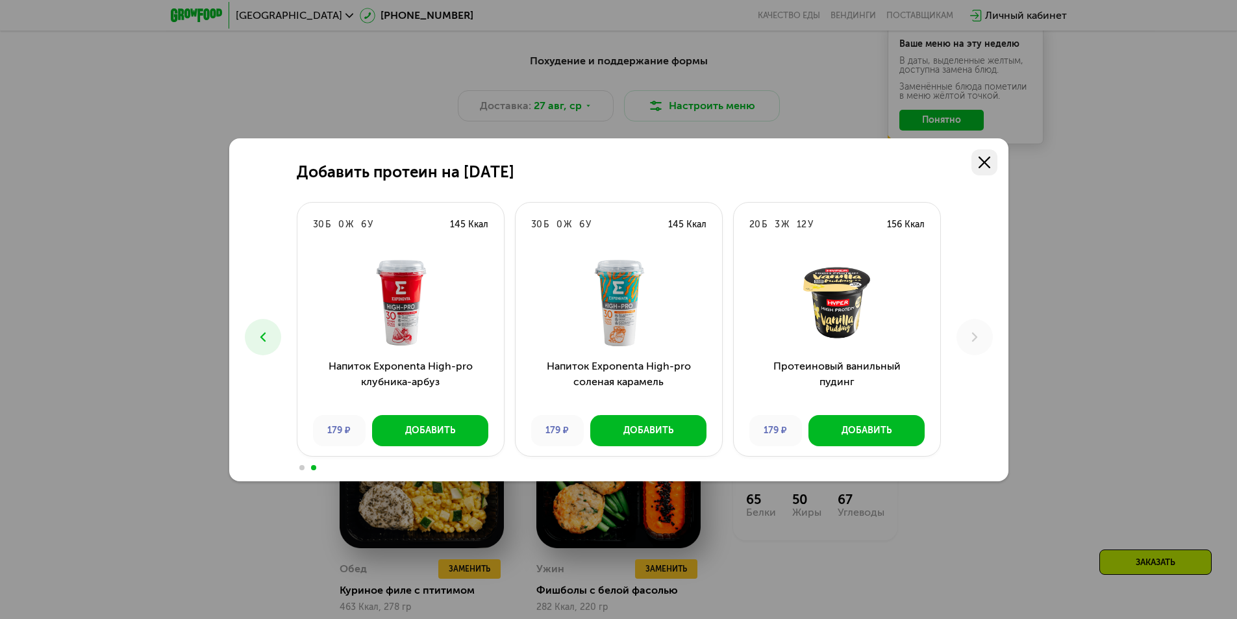
click at [988, 165] on icon at bounding box center [984, 162] width 12 height 12
